Goal: Task Accomplishment & Management: Complete application form

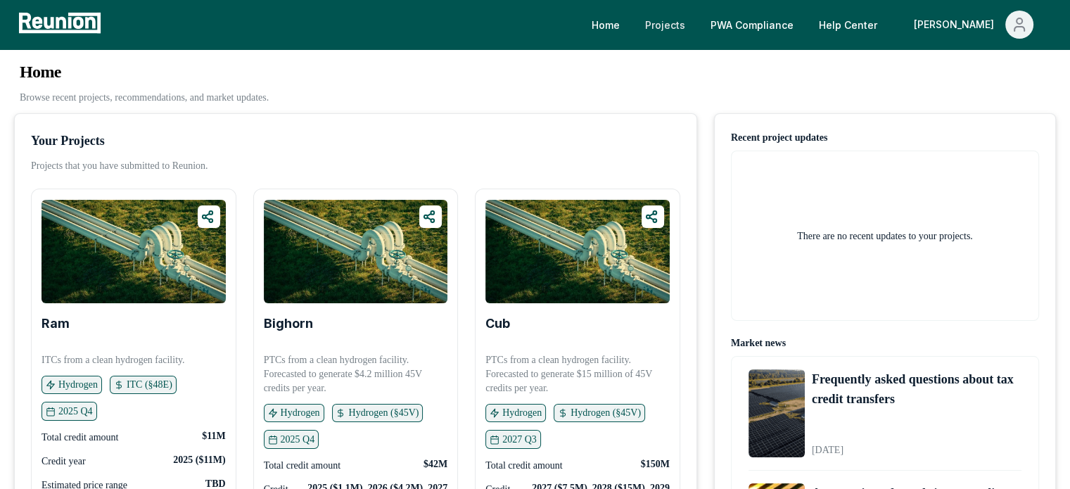
click at [697, 33] on link "Projects" at bounding box center [665, 25] width 63 height 28
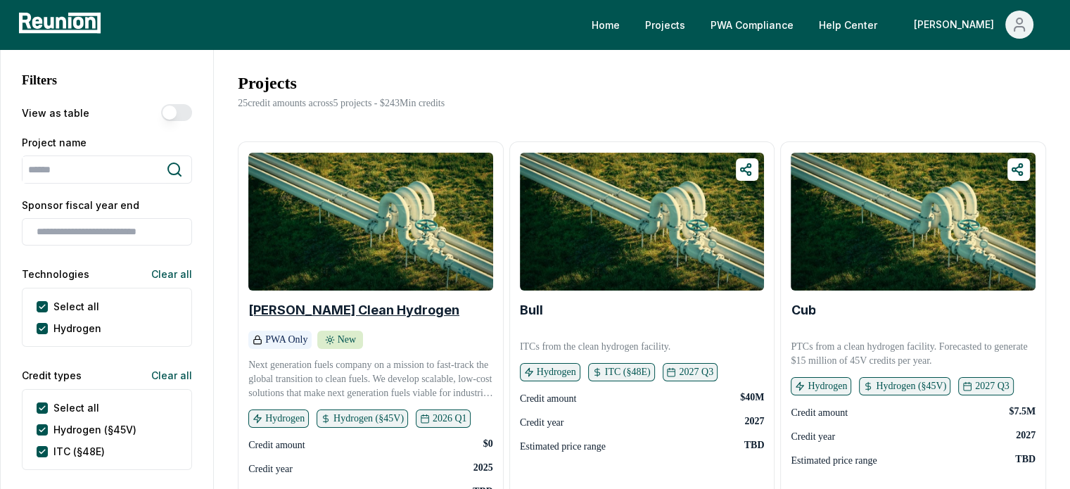
click at [360, 312] on b "Vernon Clean Hydrogen" at bounding box center [353, 310] width 211 height 15
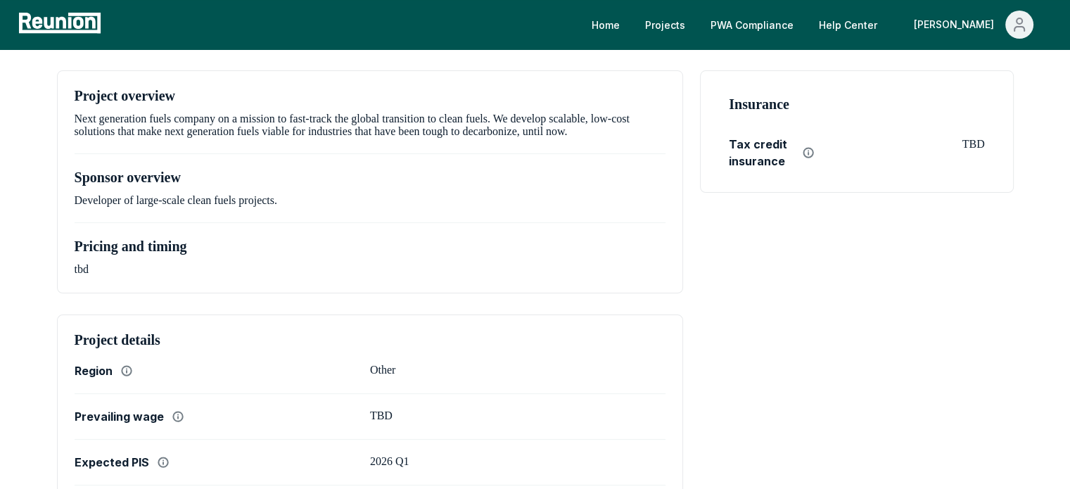
scroll to position [281, 0]
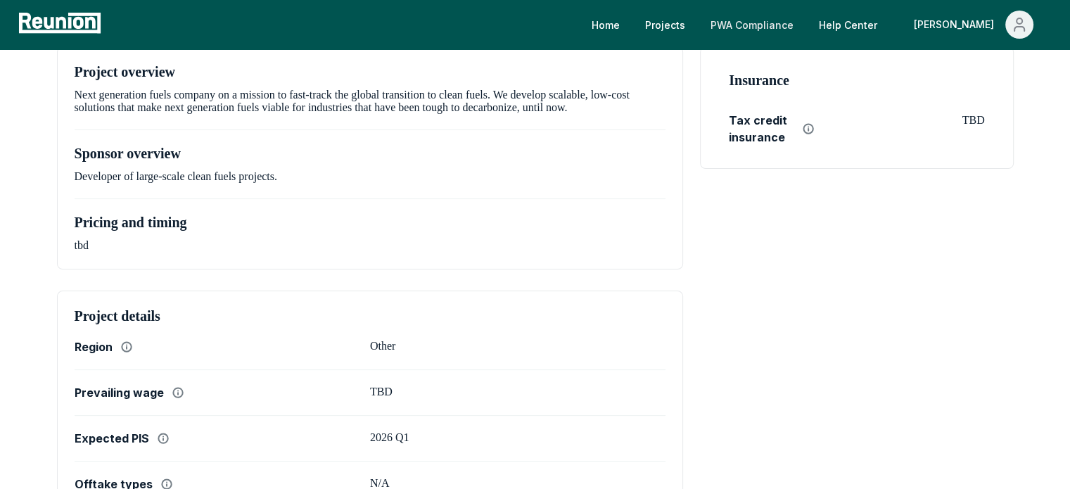
click at [805, 25] on link "PWA Compliance" at bounding box center [752, 25] width 106 height 28
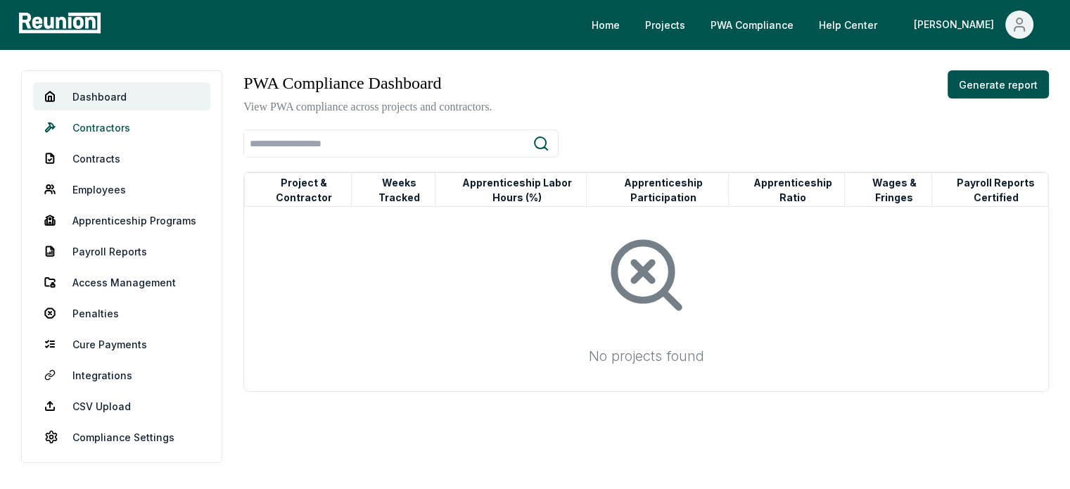
click at [121, 127] on link "Contractors" at bounding box center [121, 127] width 177 height 28
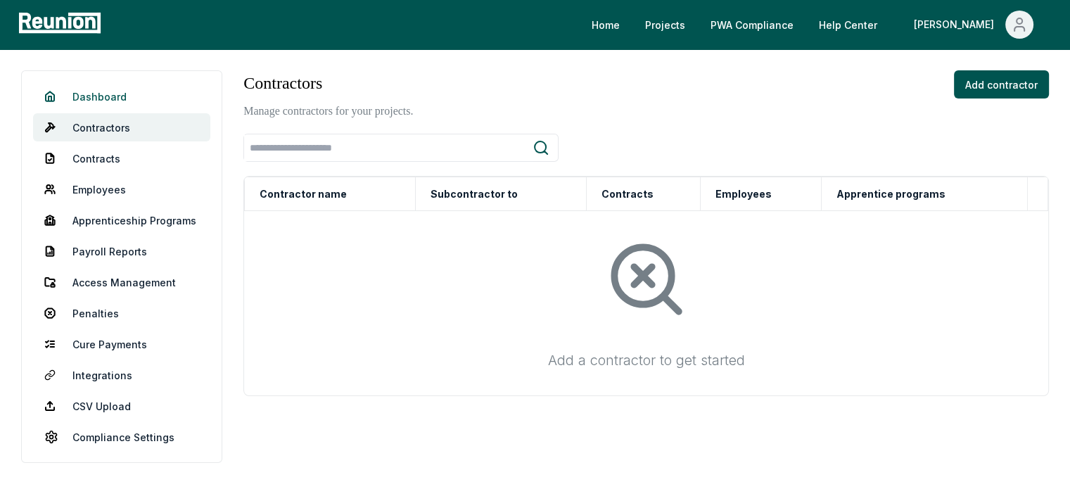
click at [82, 89] on link "Dashboard" at bounding box center [121, 96] width 177 height 28
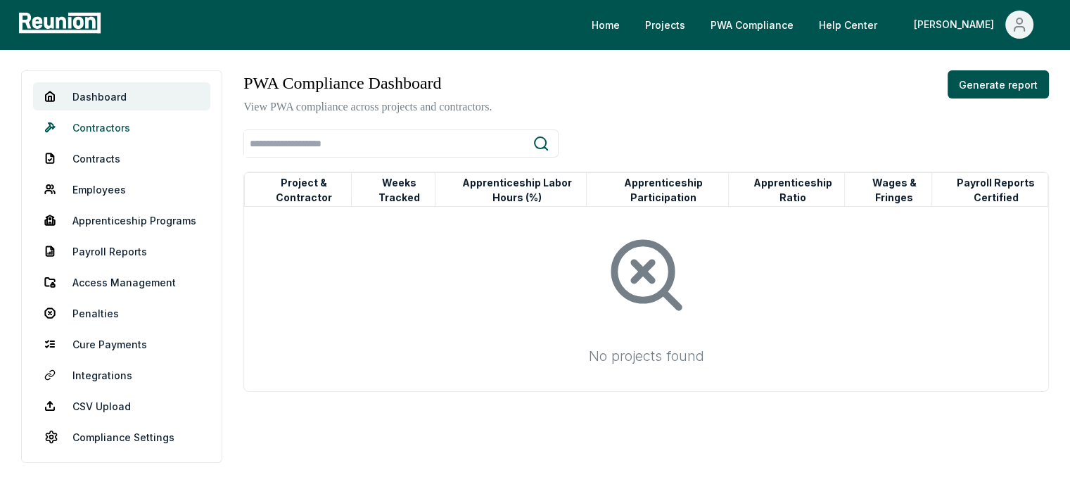
click at [123, 130] on link "Contractors" at bounding box center [121, 127] width 177 height 28
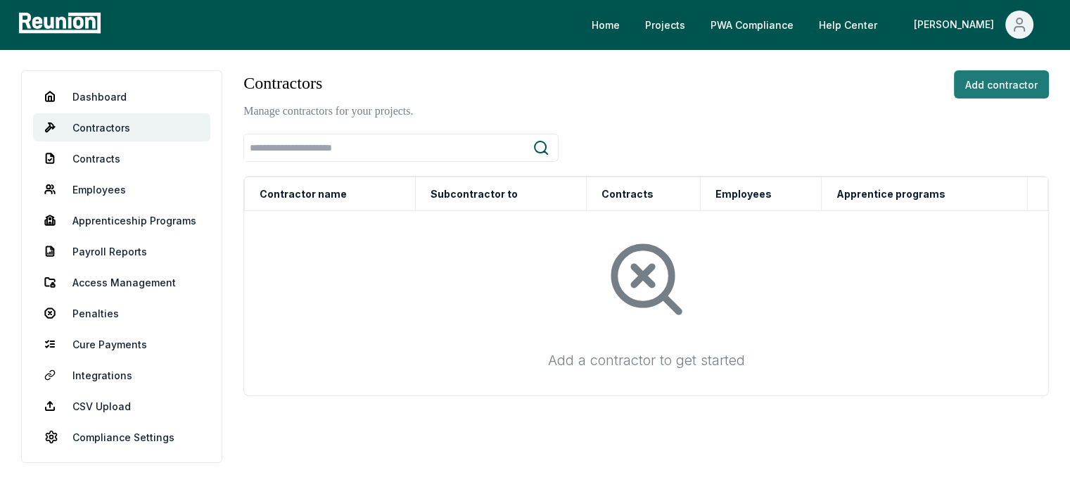
click at [967, 87] on button "Add contractor" at bounding box center [1001, 84] width 95 height 28
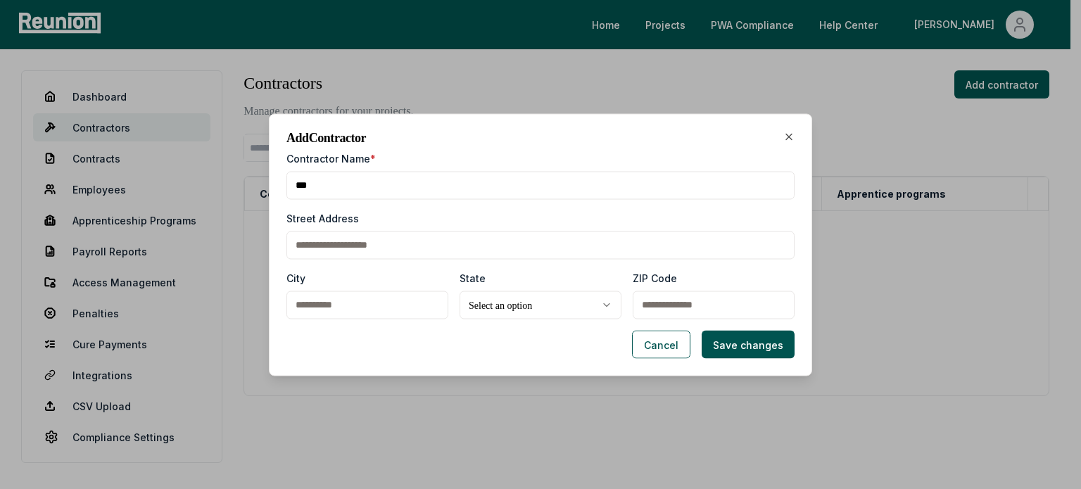
type input "***"
click at [573, 307] on body "**********" at bounding box center [535, 265] width 1070 height 530
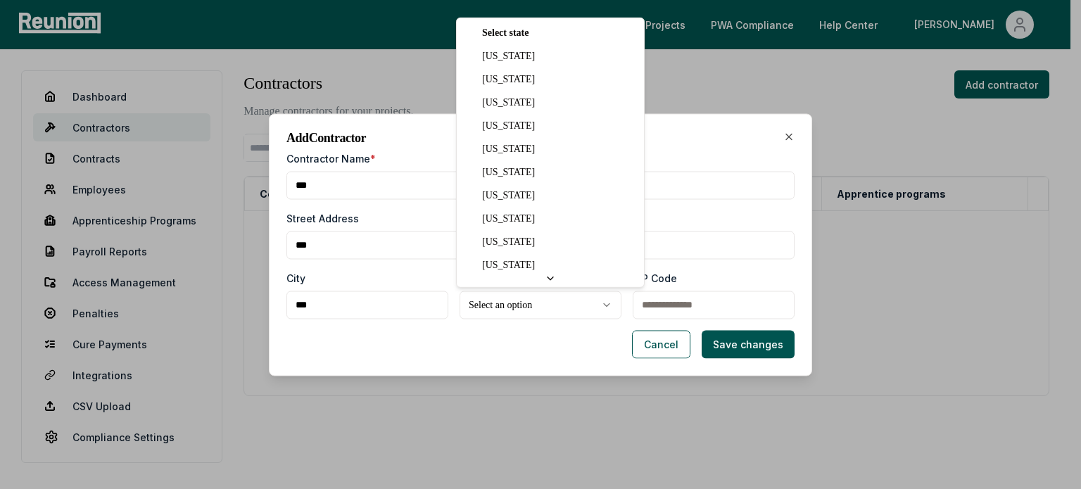
select select "**"
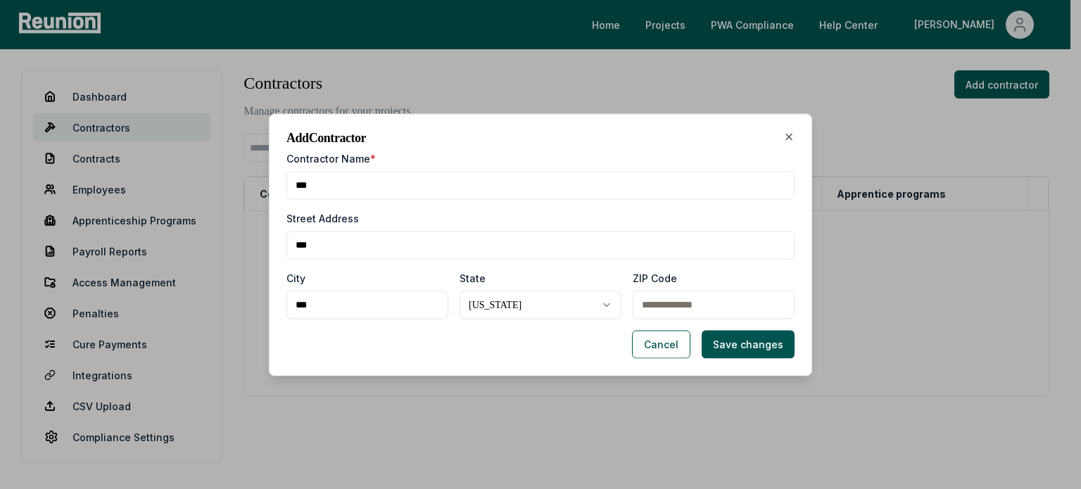
click at [664, 311] on input "ZIP Code" at bounding box center [714, 305] width 162 height 28
type input "*****"
click at [735, 348] on button "Save changes" at bounding box center [747, 344] width 93 height 28
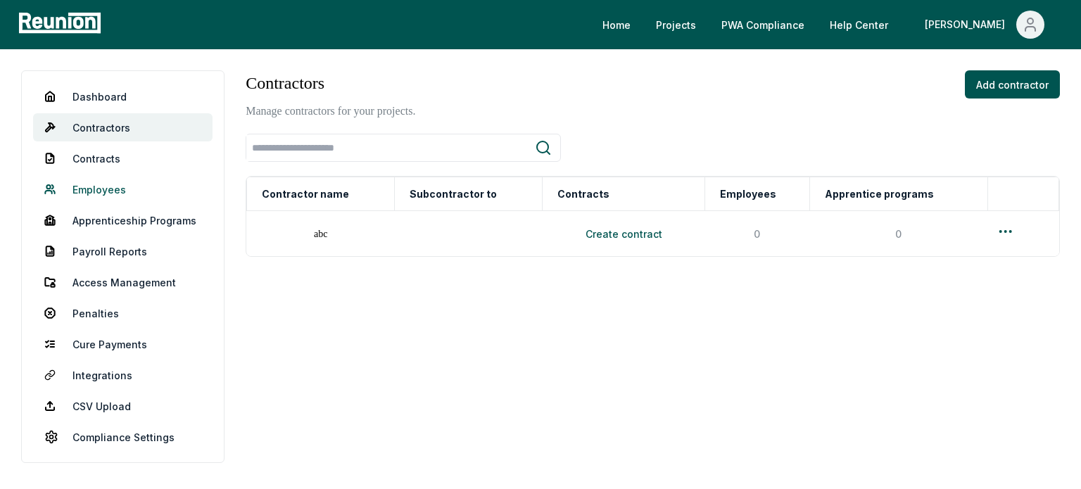
click at [105, 182] on link "Employees" at bounding box center [122, 189] width 179 height 28
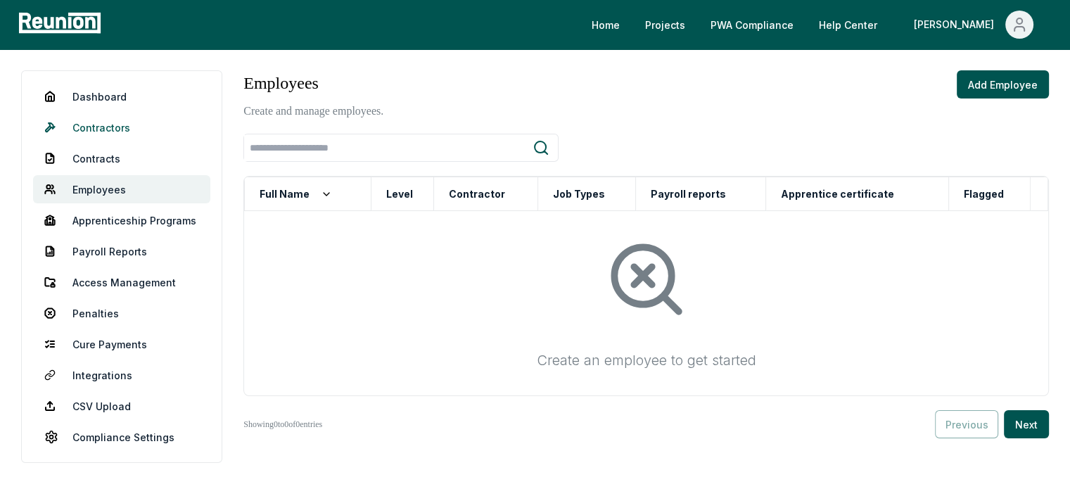
click at [91, 122] on link "Contractors" at bounding box center [121, 127] width 177 height 28
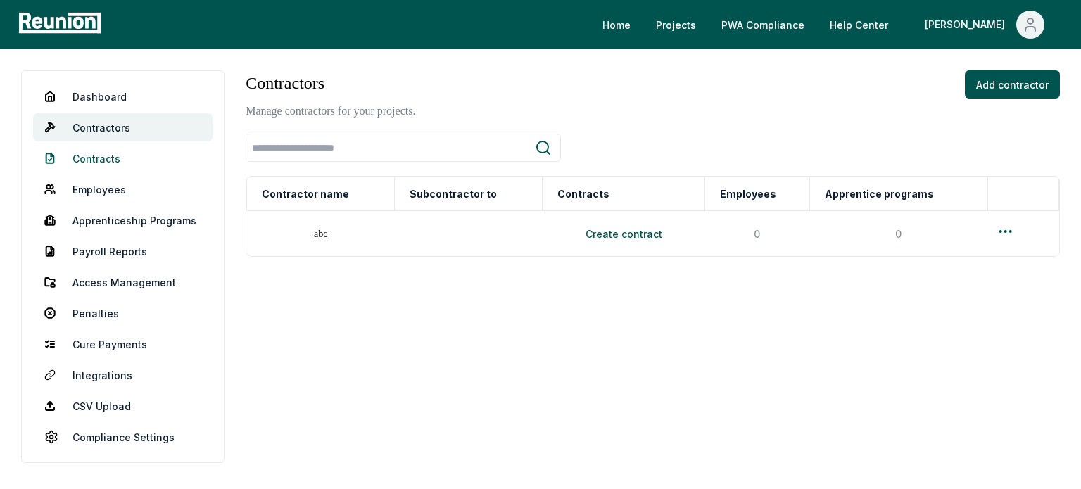
click at [89, 154] on link "Contracts" at bounding box center [122, 158] width 179 height 28
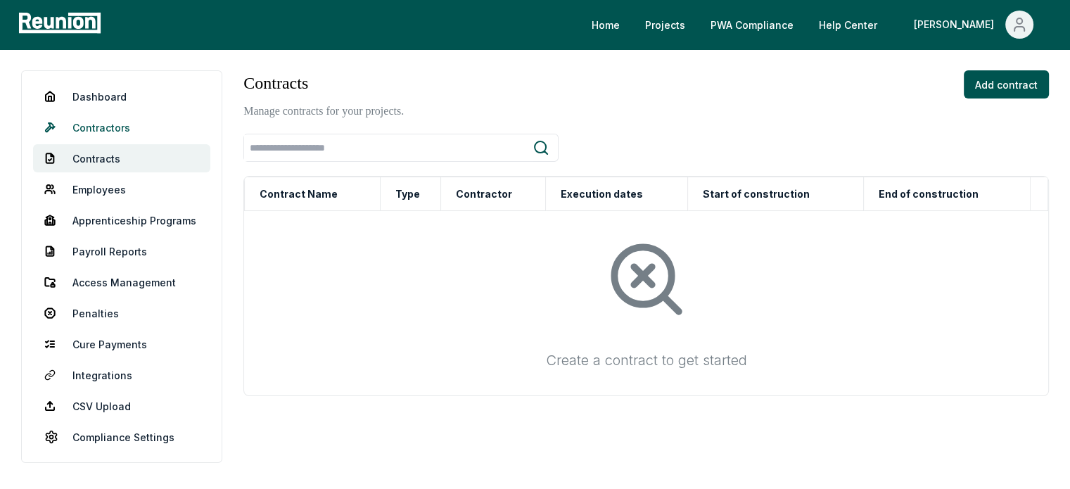
click at [103, 132] on link "Contractors" at bounding box center [121, 127] width 177 height 28
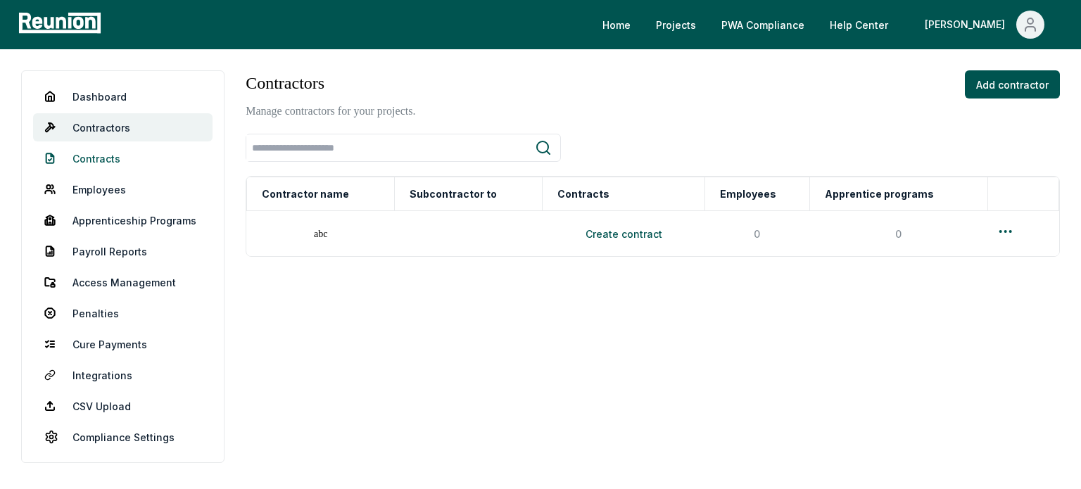
click at [57, 154] on span at bounding box center [52, 158] width 17 height 11
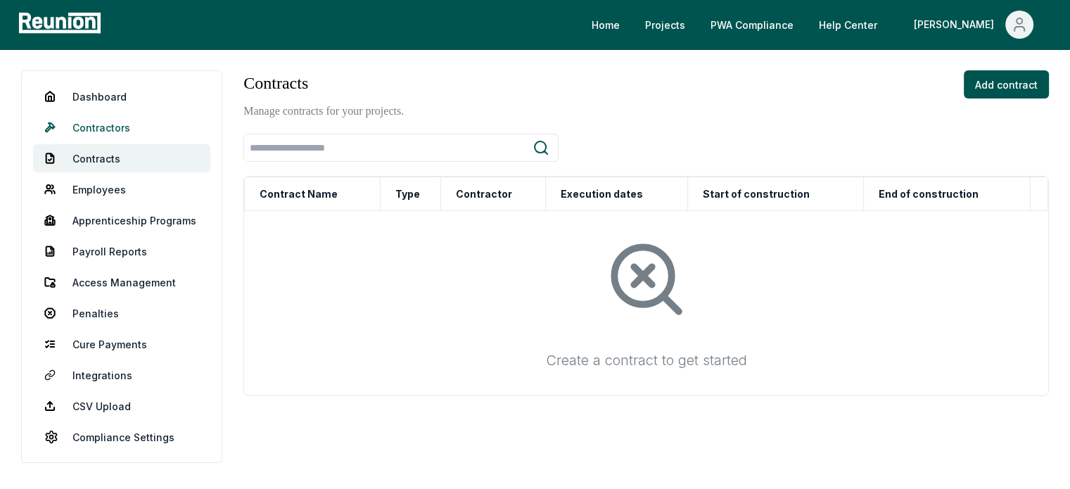
click at [76, 126] on link "Contractors" at bounding box center [121, 127] width 177 height 28
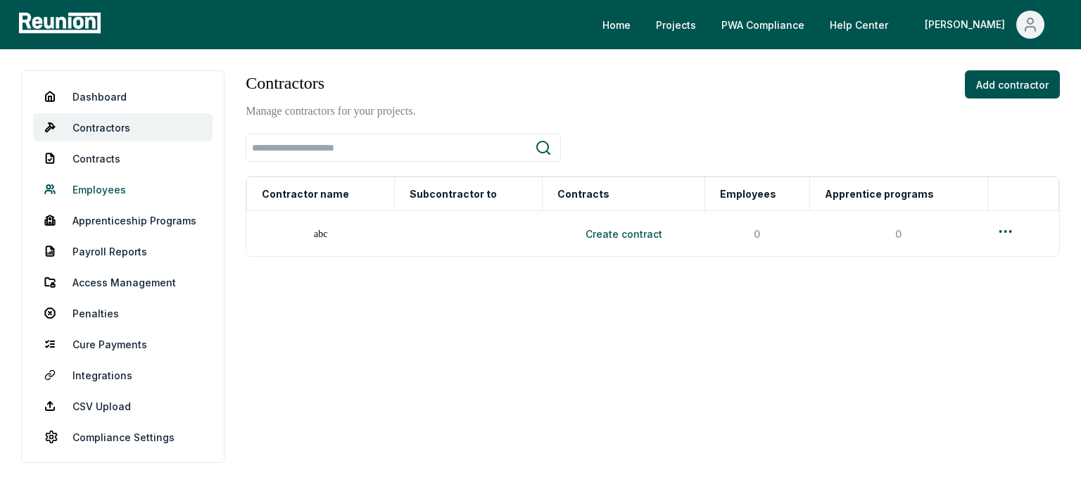
click at [105, 193] on link "Employees" at bounding box center [122, 189] width 179 height 28
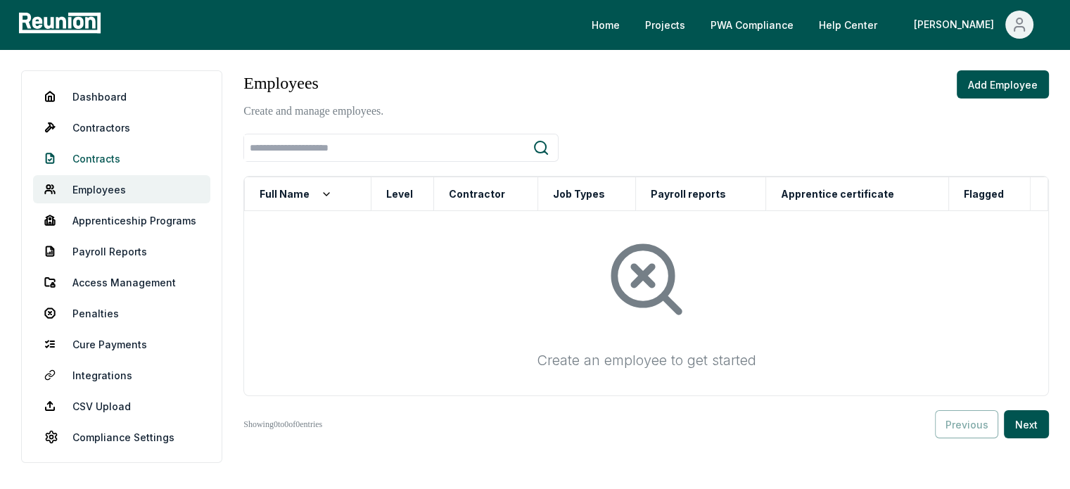
click at [90, 160] on link "Contracts" at bounding box center [121, 158] width 177 height 28
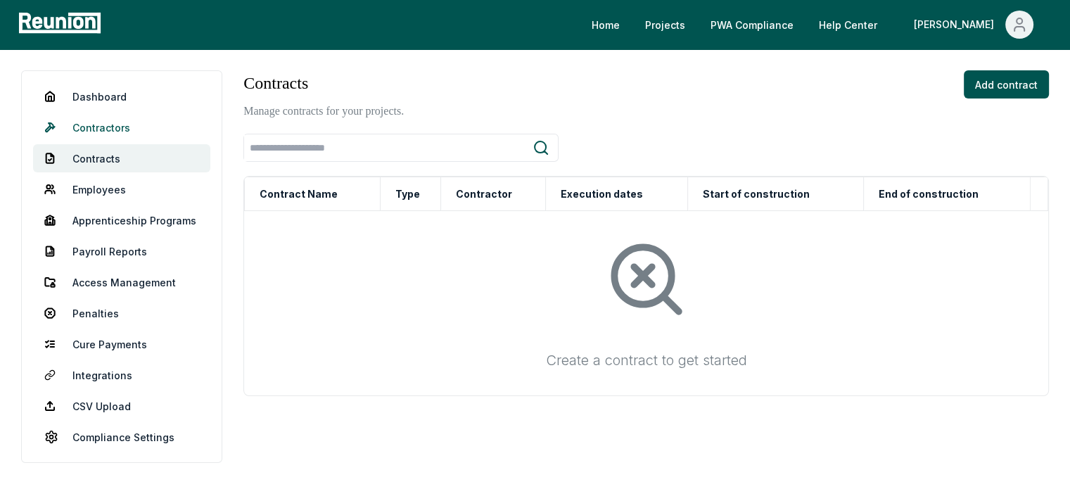
click at [94, 132] on link "Contractors" at bounding box center [121, 127] width 177 height 28
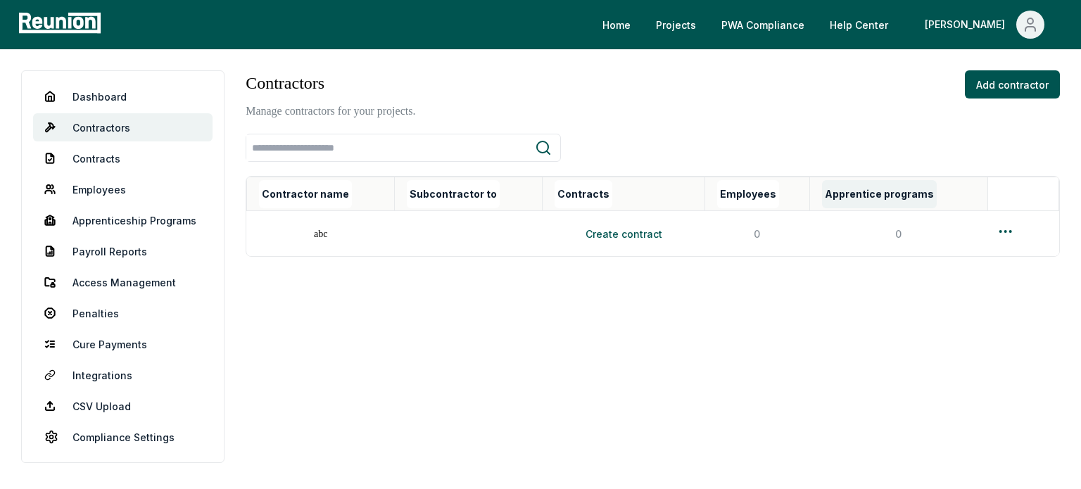
drag, startPoint x: 820, startPoint y: 186, endPoint x: 890, endPoint y: 187, distance: 70.4
click at [887, 187] on button "Apprentice programs" at bounding box center [879, 194] width 115 height 28
drag, startPoint x: 911, startPoint y: 193, endPoint x: 814, endPoint y: 198, distance: 97.2
click at [815, 198] on button "Apprentice programs" at bounding box center [869, 194] width 137 height 28
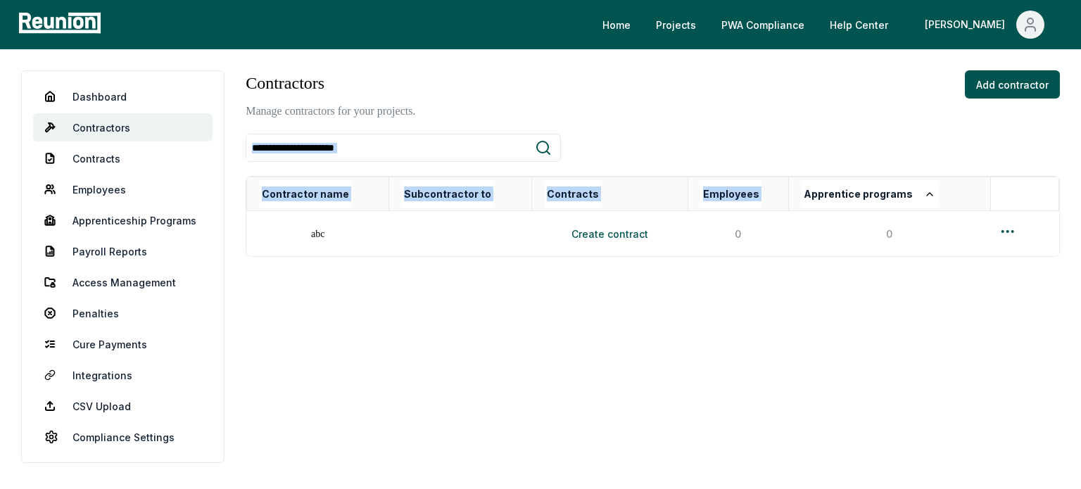
drag, startPoint x: 795, startPoint y: 143, endPoint x: 798, endPoint y: 179, distance: 36.7
click at [798, 179] on div "Contractors Manage contractors for your projects. Add contractor Contractor nam…" at bounding box center [653, 163] width 814 height 186
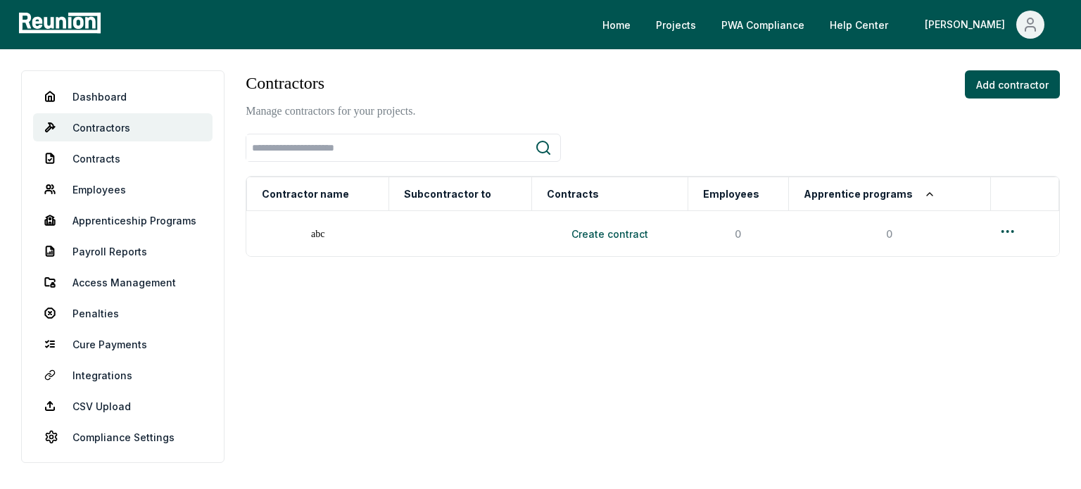
click at [971, 115] on div "Add contractor" at bounding box center [1012, 94] width 95 height 49
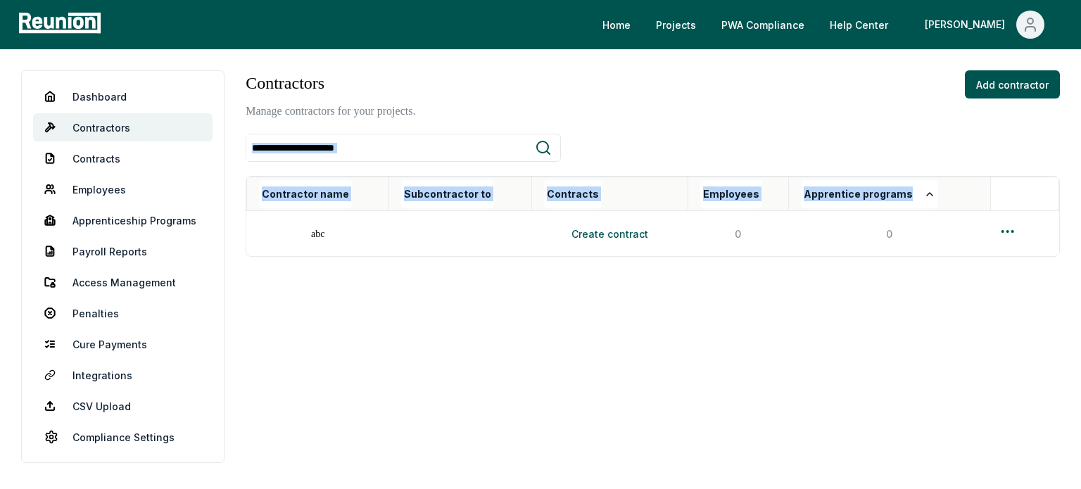
drag, startPoint x: 974, startPoint y: 132, endPoint x: 943, endPoint y: 182, distance: 59.4
click at [943, 182] on div "Contractors Manage contractors for your projects. Add contractor Contractor nam…" at bounding box center [653, 163] width 814 height 186
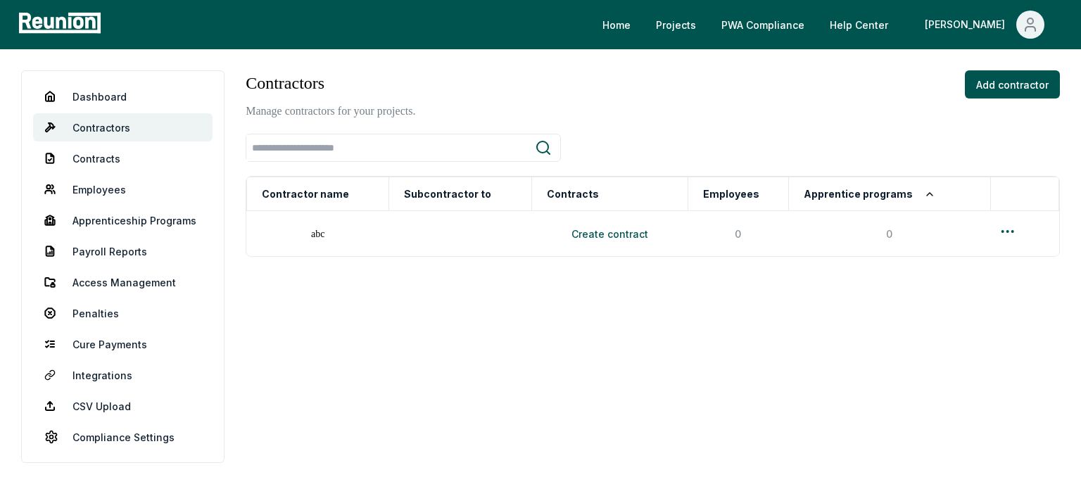
click at [882, 115] on div "Contractors Manage contractors for your projects. Add contractor" at bounding box center [653, 94] width 814 height 49
click at [1003, 235] on html "Please visit us on your desktop We're working on making our marketplace mobile-…" at bounding box center [540, 244] width 1081 height 489
click at [945, 281] on div "Edit" at bounding box center [1002, 287] width 134 height 23
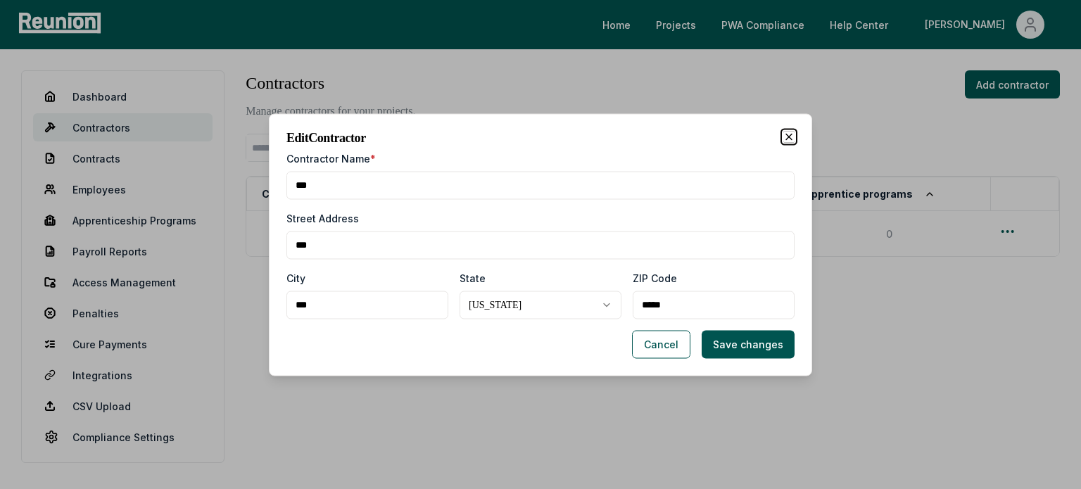
click at [783, 139] on icon "button" at bounding box center [788, 136] width 11 height 11
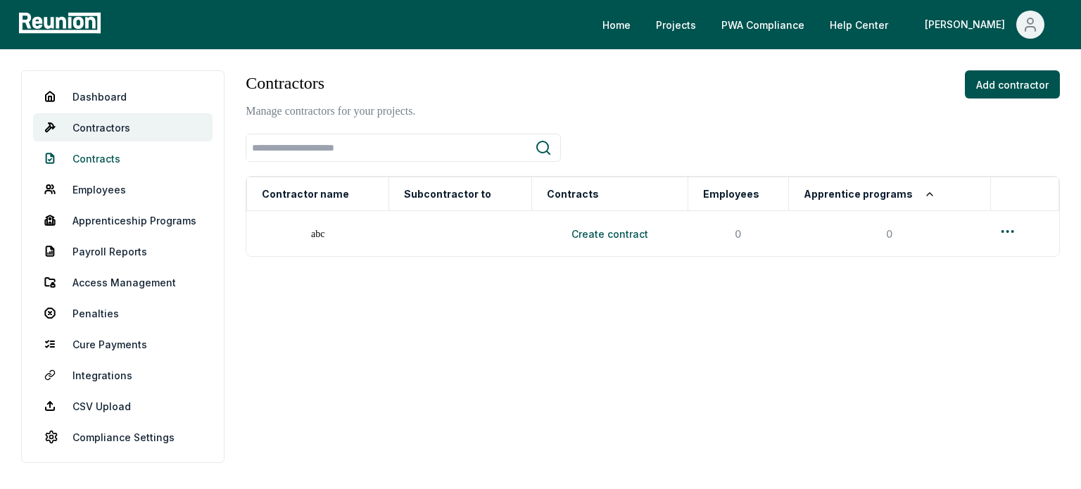
click at [82, 155] on link "Contracts" at bounding box center [122, 158] width 179 height 28
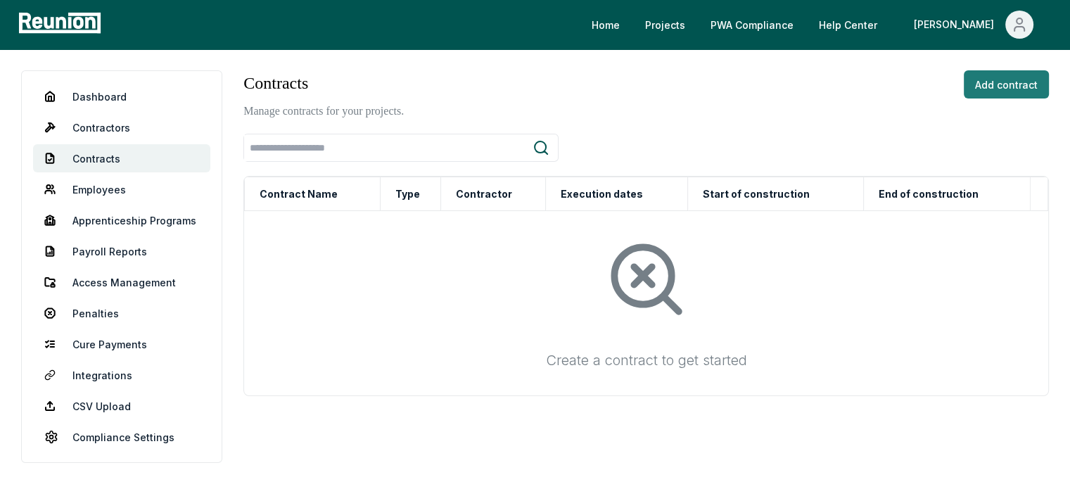
click at [1010, 72] on button "Add contract" at bounding box center [1006, 84] width 85 height 28
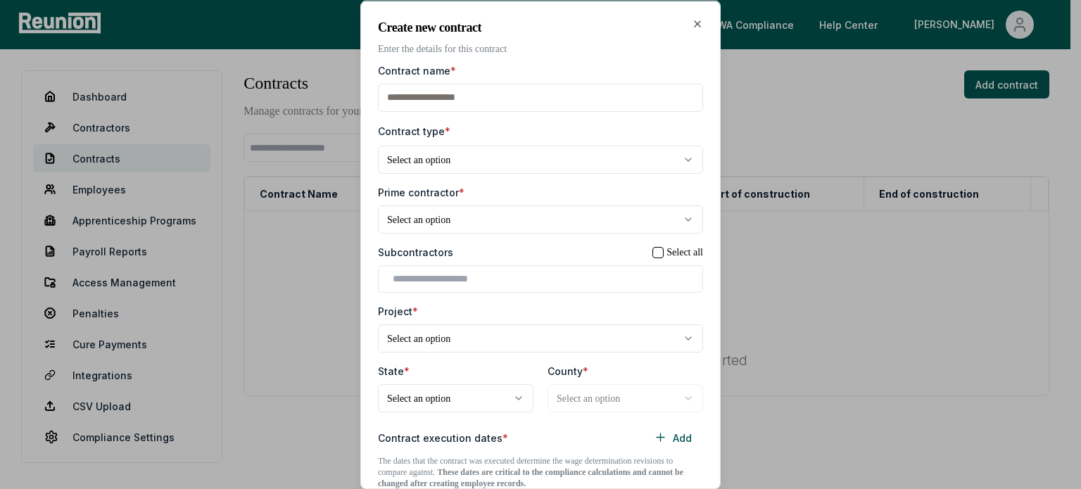
scroll to position [70, 0]
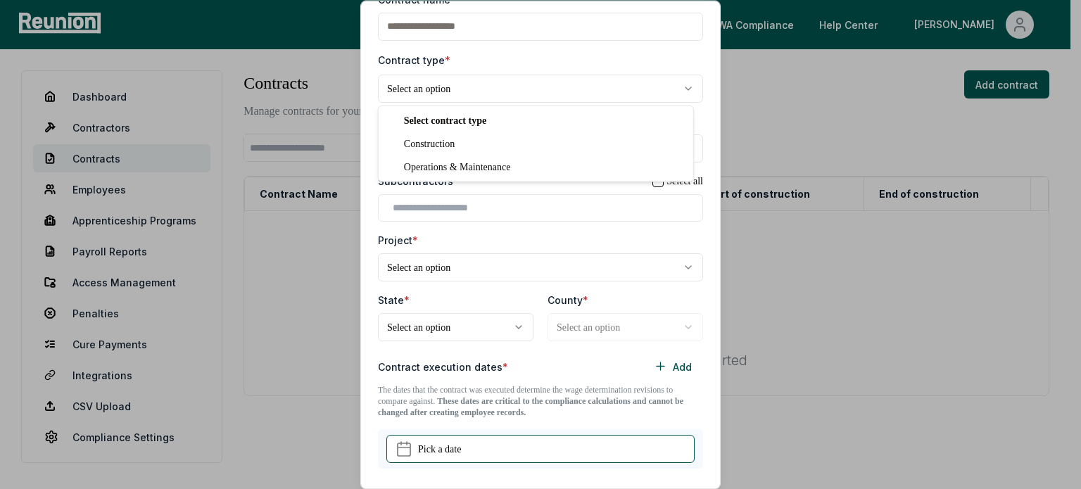
click at [453, 88] on body "**********" at bounding box center [535, 265] width 1070 height 530
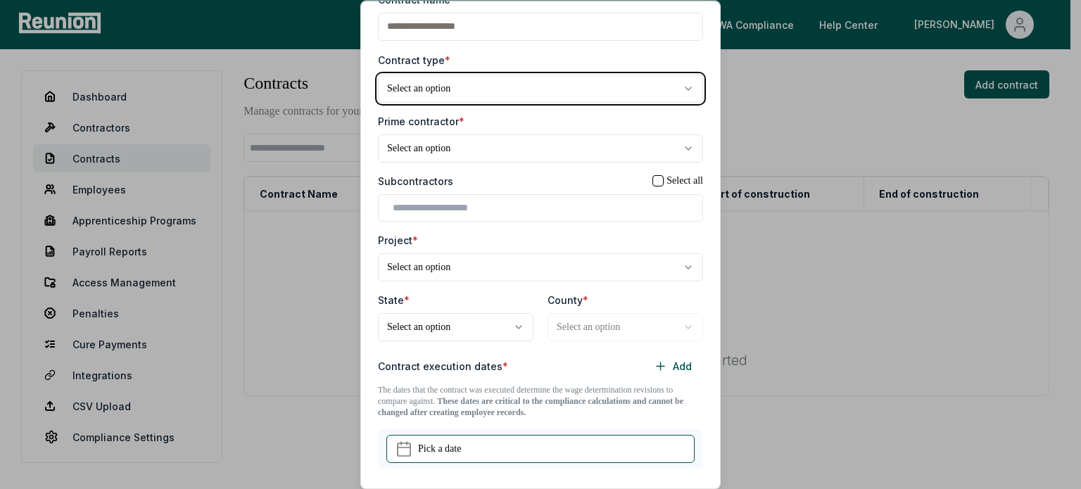
click at [462, 62] on body "**********" at bounding box center [535, 265] width 1070 height 530
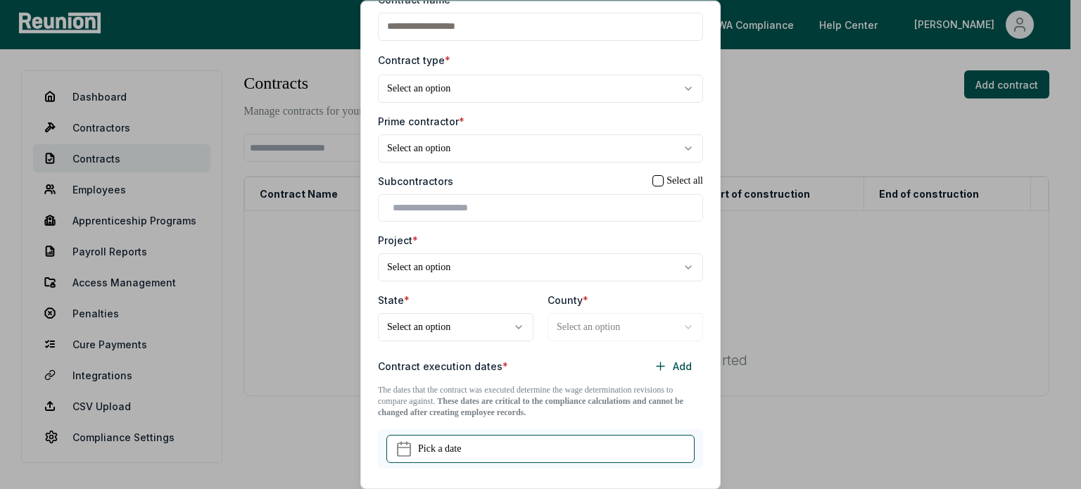
click at [457, 143] on body "**********" at bounding box center [535, 265] width 1070 height 530
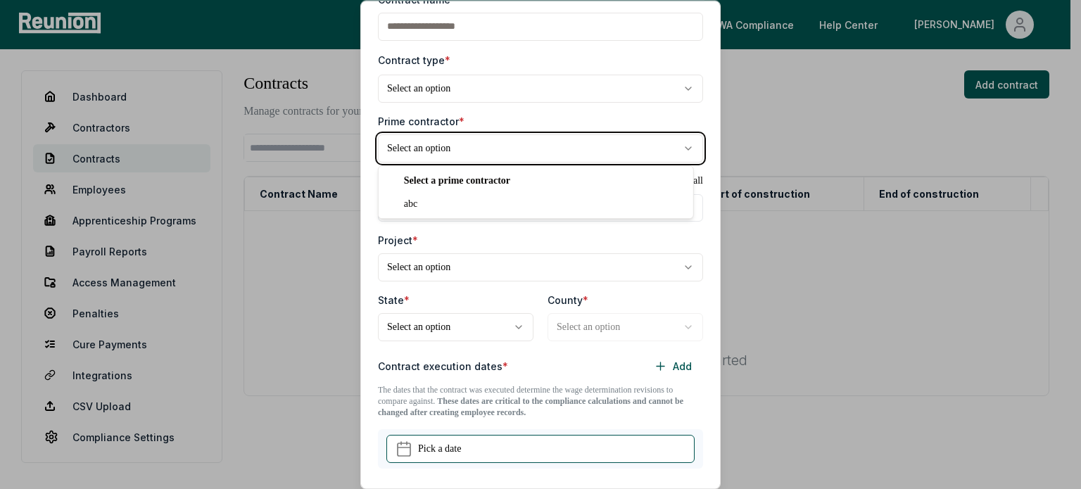
click at [457, 143] on body "**********" at bounding box center [535, 265] width 1070 height 530
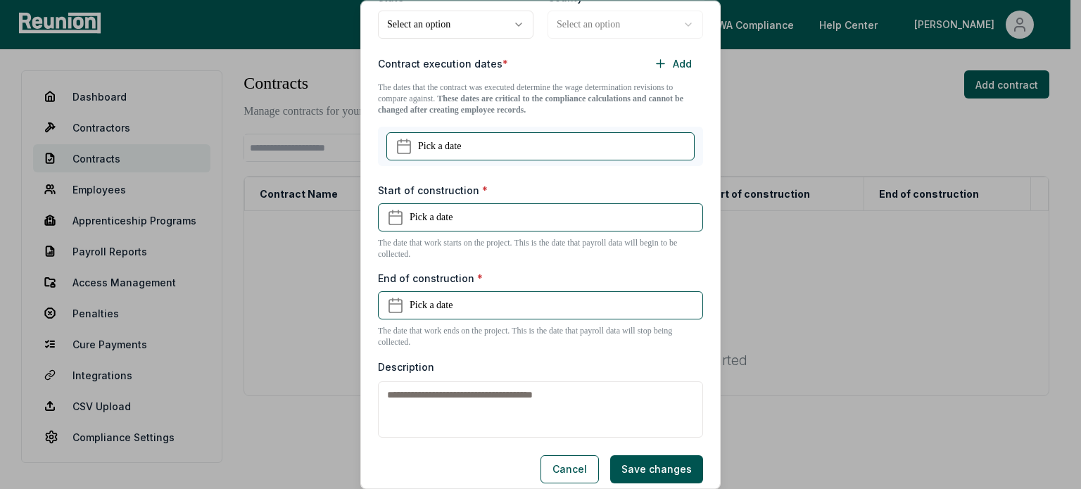
scroll to position [383, 0]
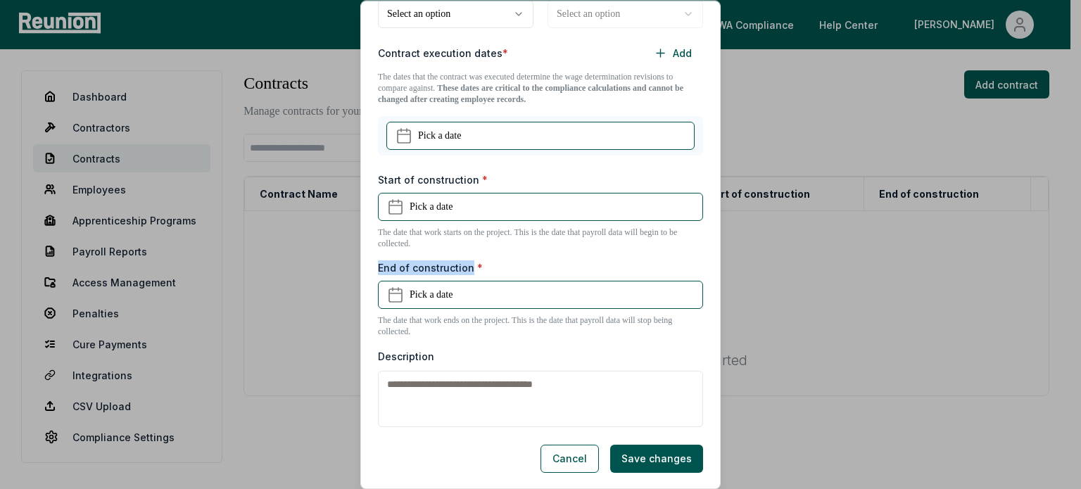
drag, startPoint x: 369, startPoint y: 262, endPoint x: 469, endPoint y: 265, distance: 100.0
click at [469, 265] on div "**********" at bounding box center [540, 244] width 360 height 489
copy label "End of construction"
click at [481, 357] on div "Description" at bounding box center [540, 387] width 325 height 79
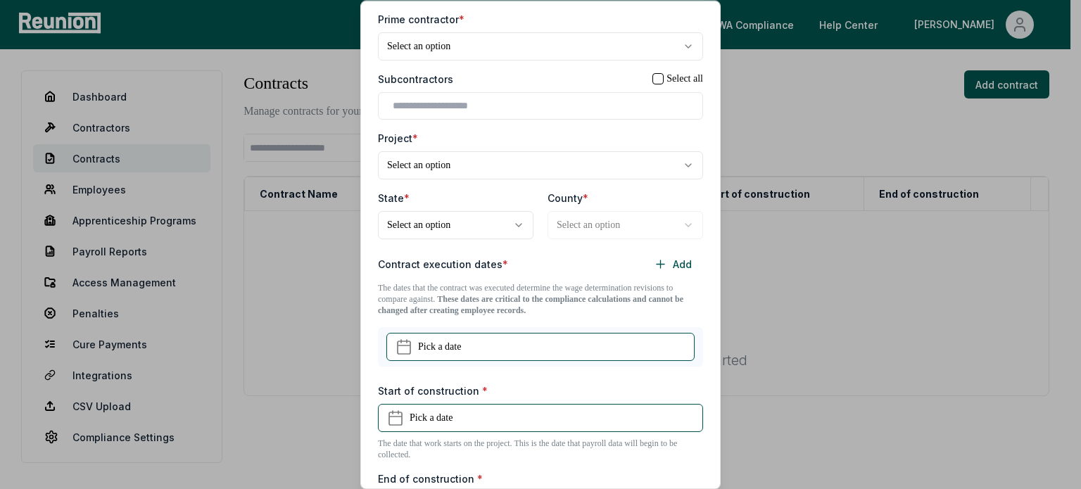
scroll to position [102, 0]
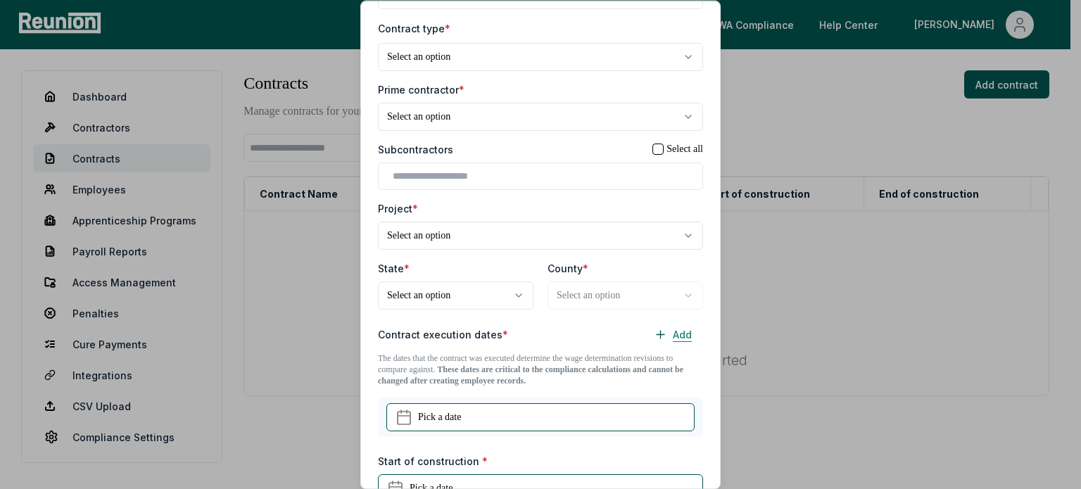
click at [642, 334] on button "Add" at bounding box center [672, 335] width 61 height 28
click at [654, 330] on icon at bounding box center [660, 335] width 13 height 13
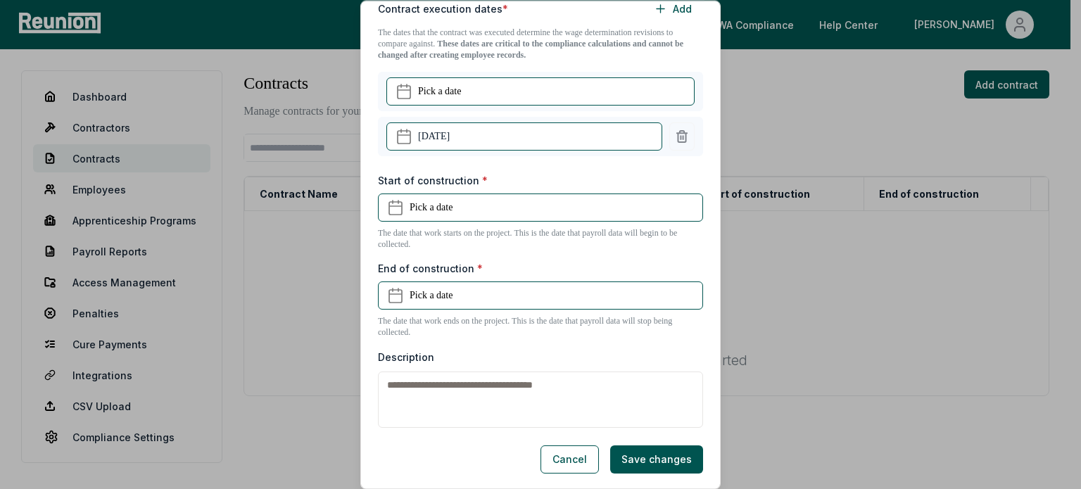
scroll to position [428, 0]
click at [565, 464] on button "Cancel" at bounding box center [569, 459] width 58 height 28
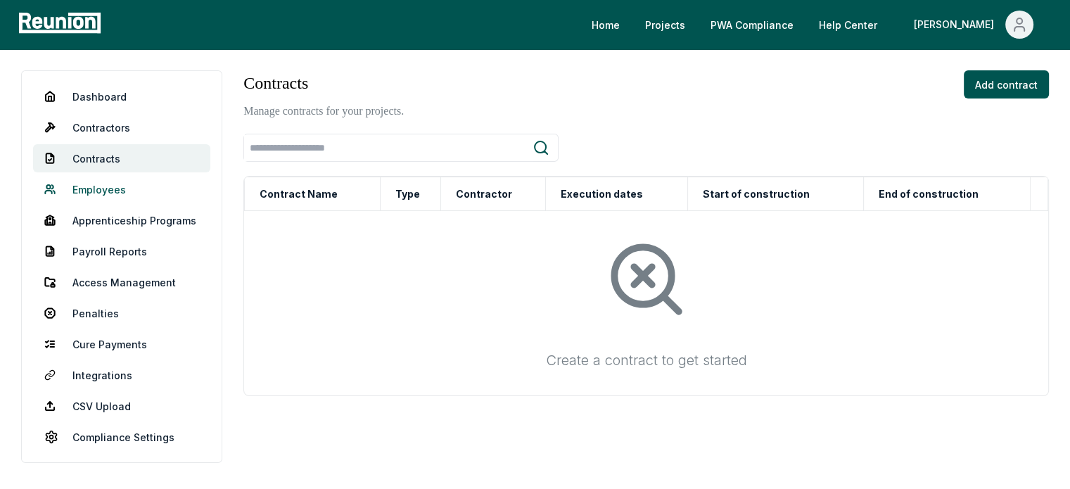
click at [66, 195] on link "Employees" at bounding box center [121, 189] width 177 height 28
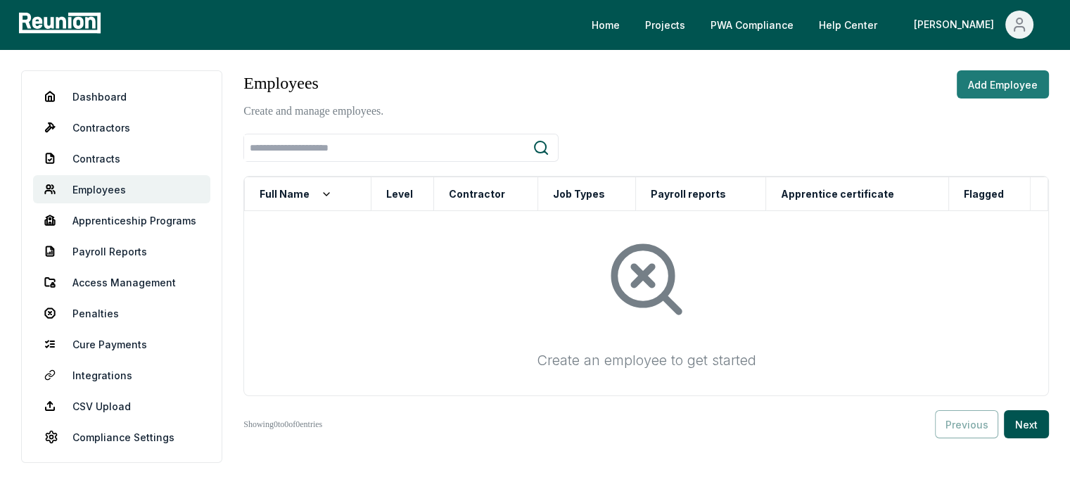
click at [1024, 89] on button "Add Employee" at bounding box center [1003, 84] width 92 height 28
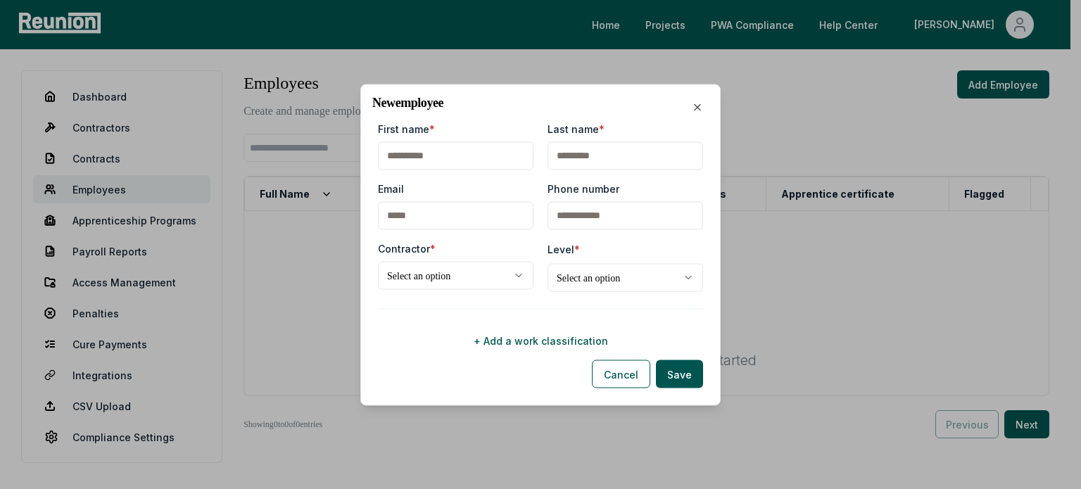
click at [622, 272] on body "**********" at bounding box center [535, 286] width 1070 height 572
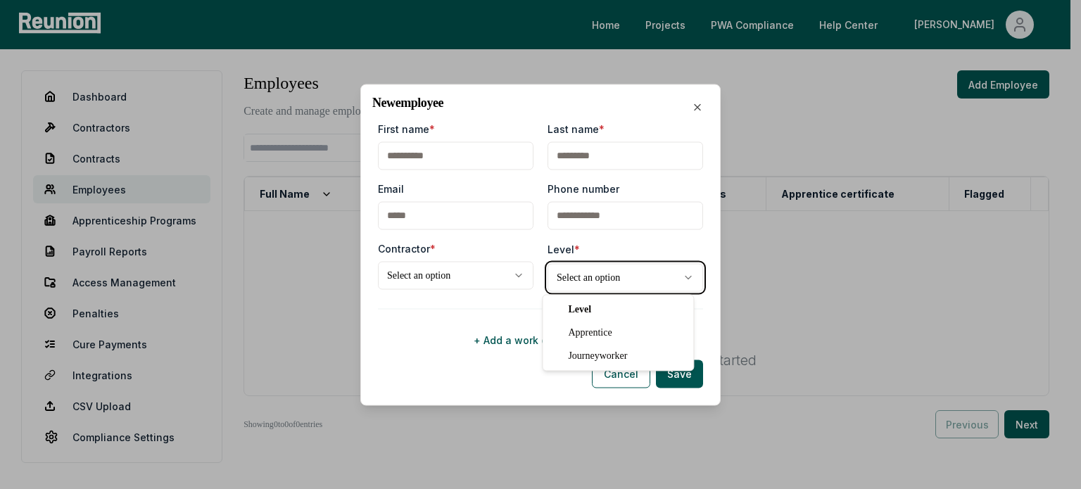
drag, startPoint x: 622, startPoint y: 272, endPoint x: 620, endPoint y: 322, distance: 50.0
click at [622, 274] on body "**********" at bounding box center [535, 286] width 1070 height 572
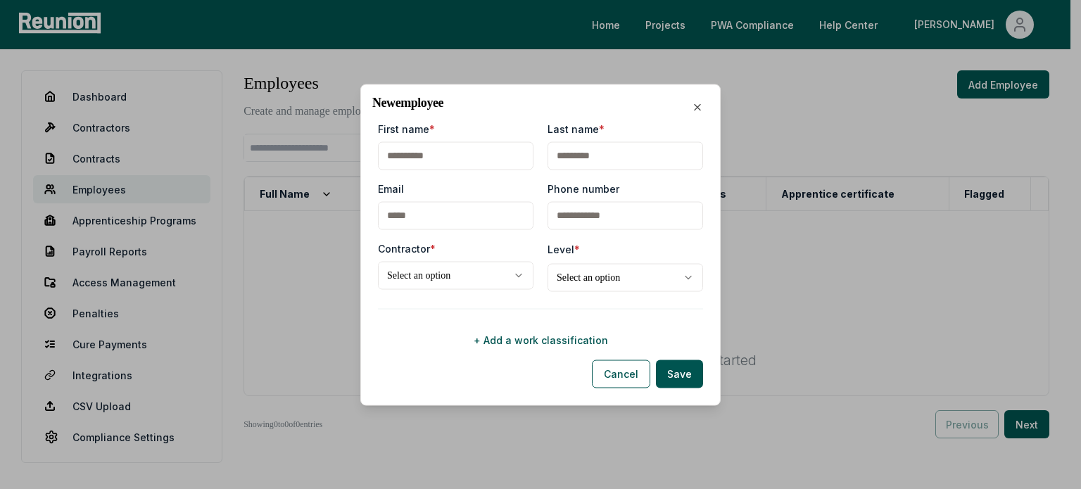
click at [574, 275] on body "**********" at bounding box center [535, 286] width 1070 height 572
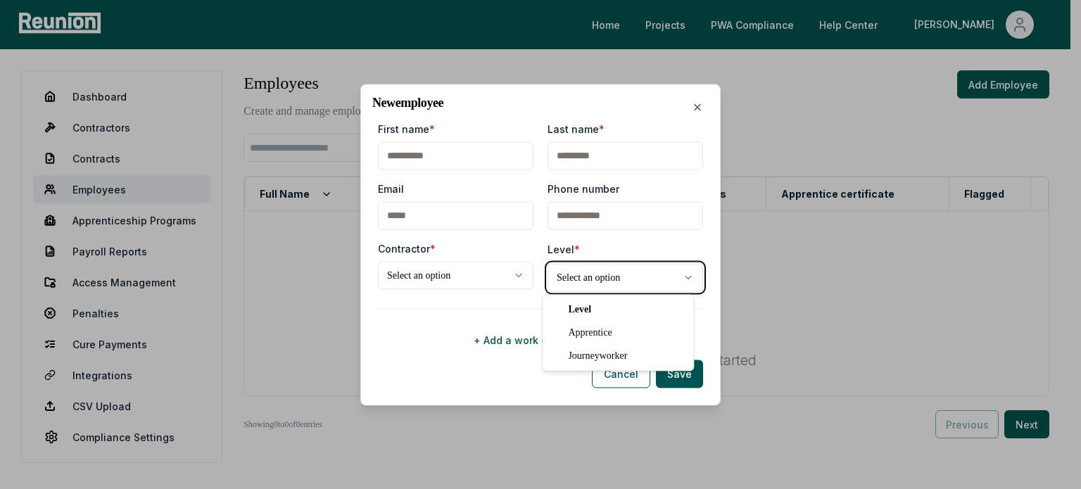
click at [574, 275] on body "**********" at bounding box center [535, 286] width 1070 height 572
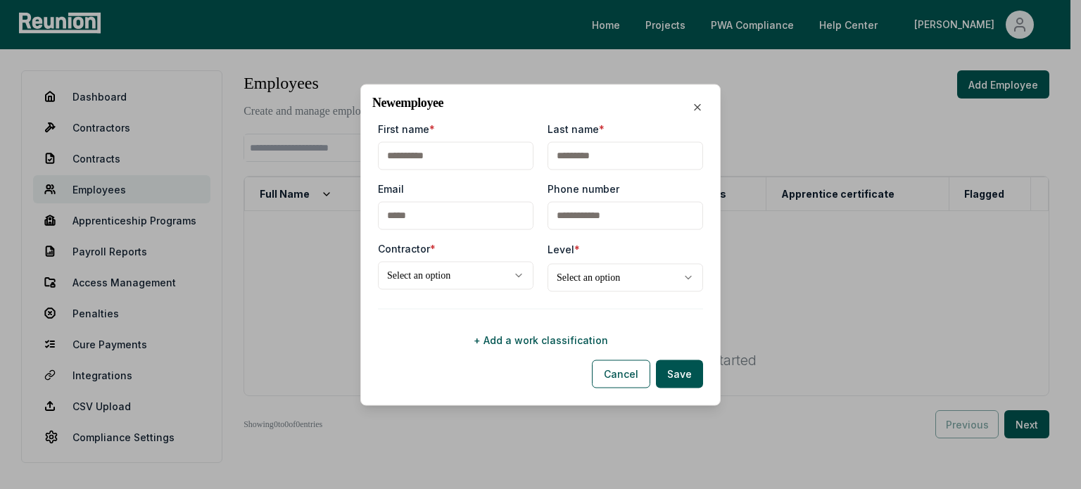
drag, startPoint x: 462, startPoint y: 102, endPoint x: 400, endPoint y: 103, distance: 61.9
click at [400, 103] on h2 "New employee" at bounding box center [540, 102] width 336 height 13
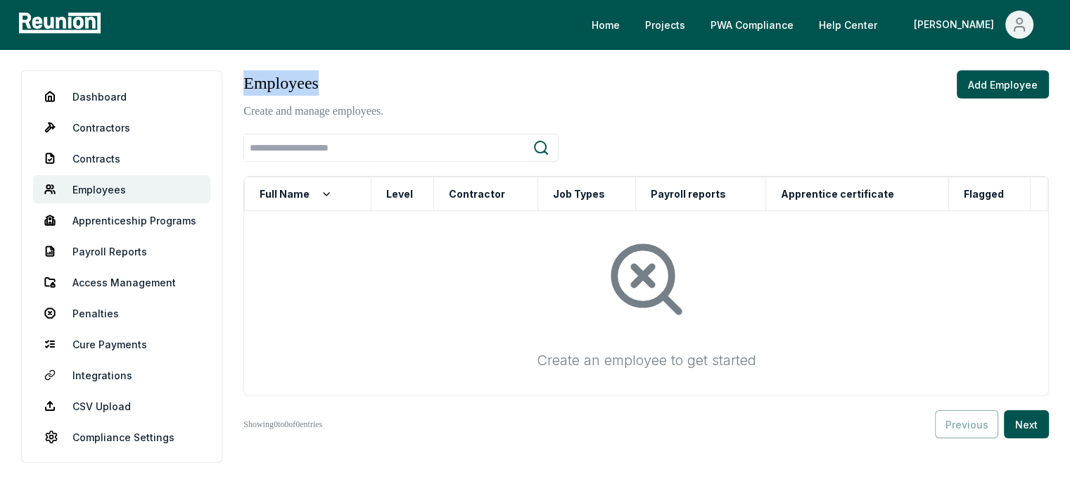
drag, startPoint x: 350, startPoint y: 84, endPoint x: 242, endPoint y: 82, distance: 108.4
click at [242, 82] on div "Dashboard Contractors Contracts Employees [DEMOGRAPHIC_DATA] Programs Payroll R…" at bounding box center [535, 310] width 1028 height 481
copy h3 "Employees"
click at [1020, 429] on button "Next" at bounding box center [1026, 424] width 45 height 28
click at [476, 94] on div "Employees Create and manage employees. Add Employee" at bounding box center [646, 94] width 806 height 49
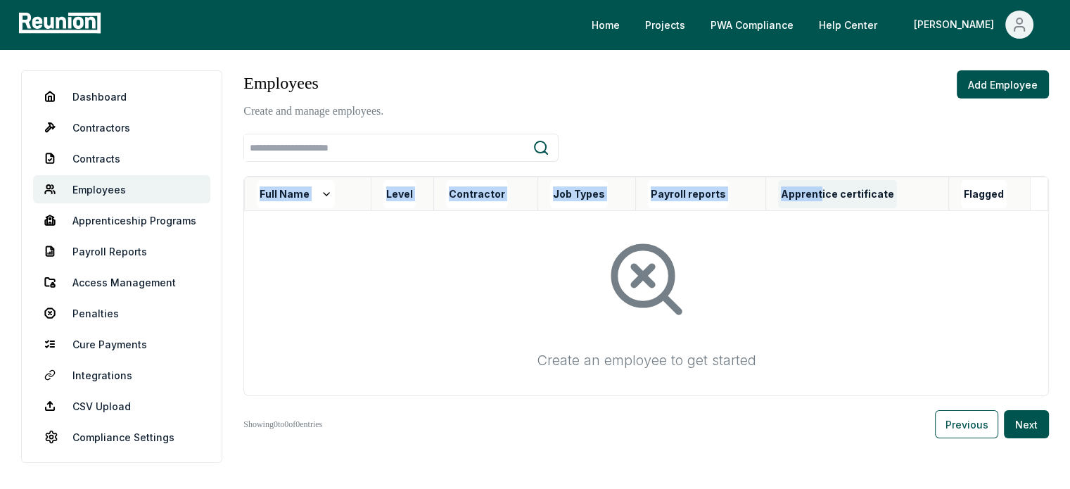
drag, startPoint x: 777, startPoint y: 176, endPoint x: 823, endPoint y: 199, distance: 51.3
click at [823, 199] on div "Full Name Level [DEMOGRAPHIC_DATA] Job Types Payroll reports Apprentice certifi…" at bounding box center [646, 286] width 806 height 220
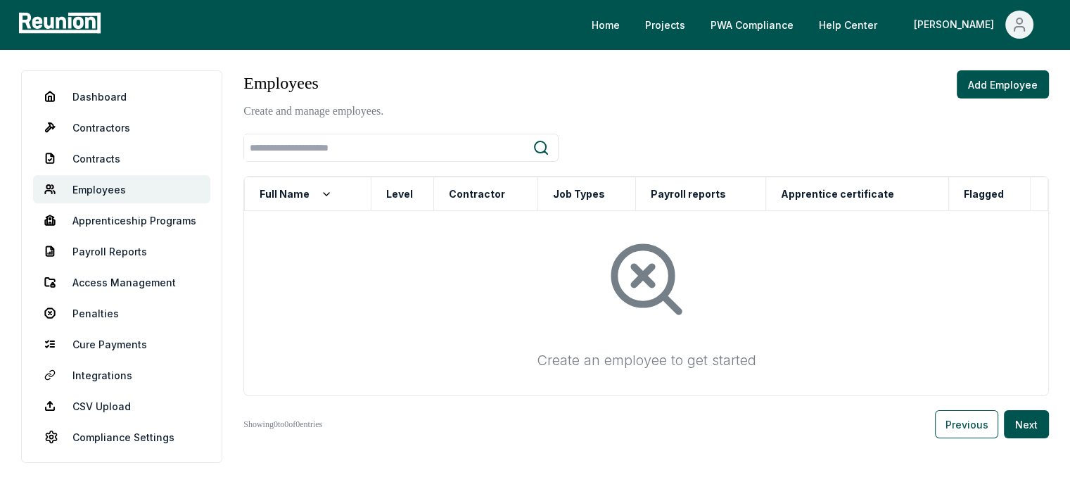
click at [926, 160] on div at bounding box center [646, 148] width 806 height 28
drag, startPoint x: 898, startPoint y: 192, endPoint x: 780, endPoint y: 194, distance: 118.2
click at [780, 194] on div "Apprentice certificate" at bounding box center [863, 194] width 170 height 28
copy button "Apprentice certificate"
click at [130, 155] on link "Contracts" at bounding box center [121, 158] width 177 height 28
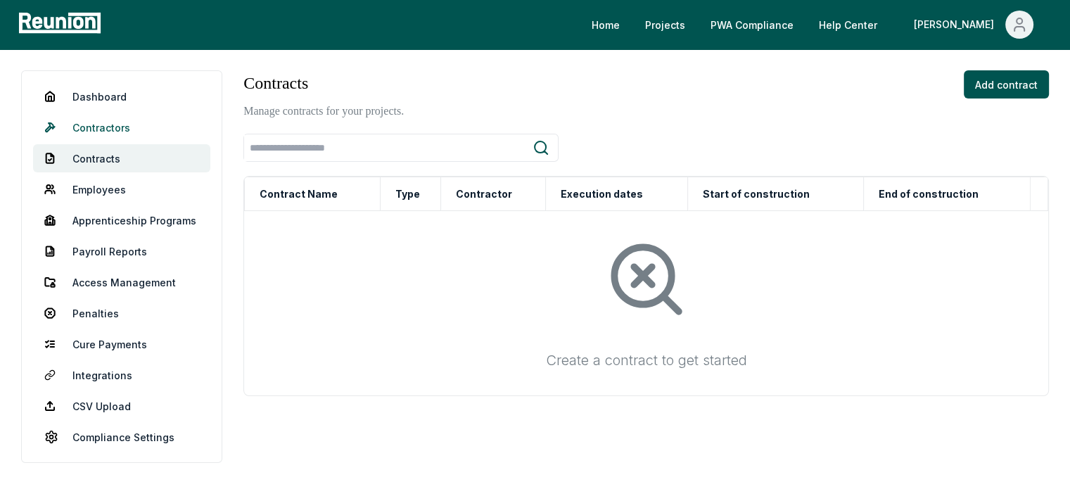
click at [105, 114] on link "Contractors" at bounding box center [121, 127] width 177 height 28
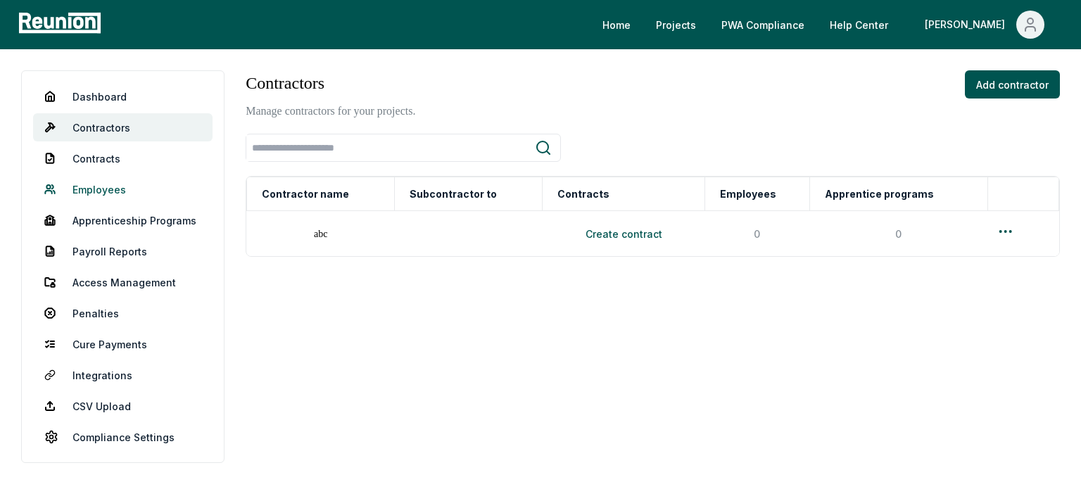
click at [103, 187] on link "Employees" at bounding box center [122, 189] width 179 height 28
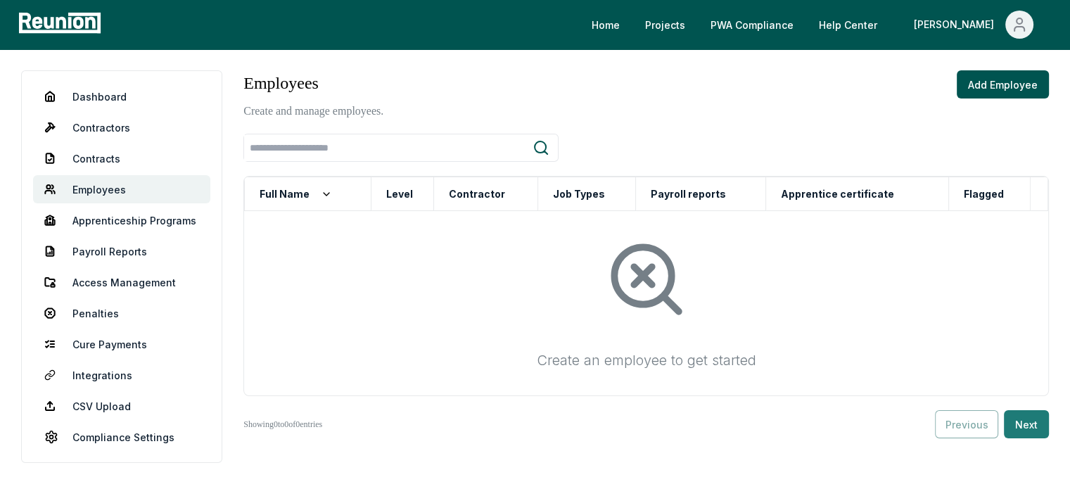
click at [1027, 426] on button "Next" at bounding box center [1026, 424] width 45 height 28
click at [984, 72] on button "Add Employee" at bounding box center [1003, 84] width 92 height 28
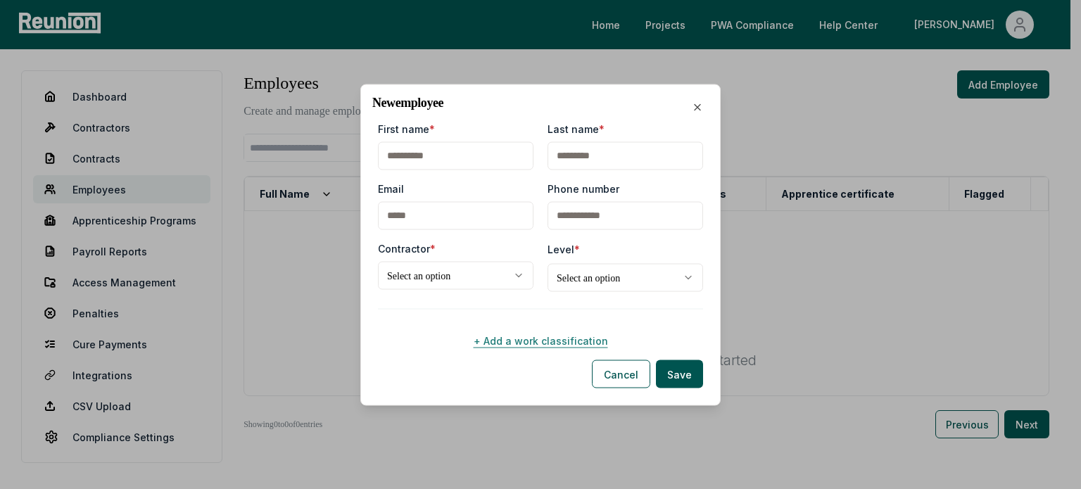
click at [554, 330] on button "+ Add a work classification" at bounding box center [540, 340] width 325 height 28
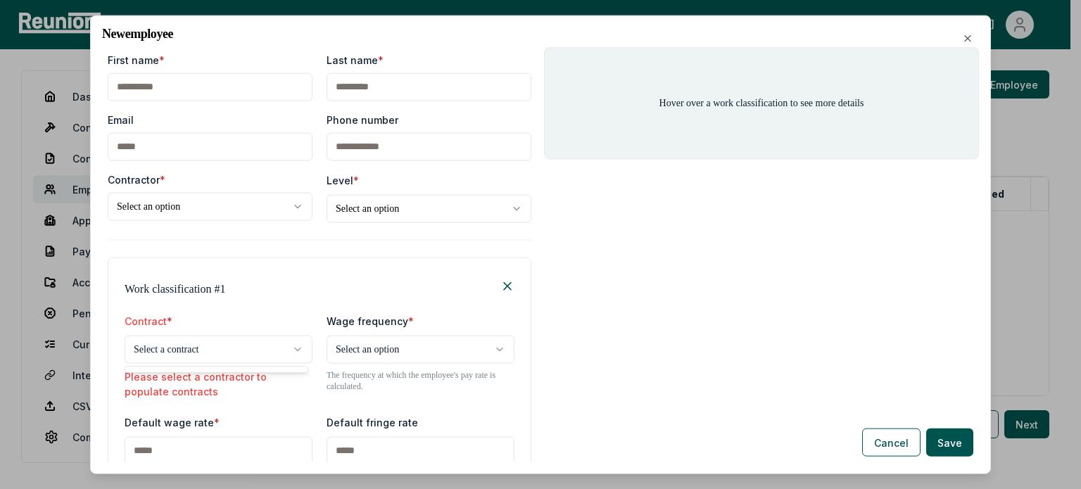
click at [246, 345] on body "**********" at bounding box center [535, 286] width 1070 height 572
click at [248, 345] on body "**********" at bounding box center [535, 286] width 1070 height 572
click at [267, 291] on div "Work classification # 1" at bounding box center [320, 285] width 390 height 23
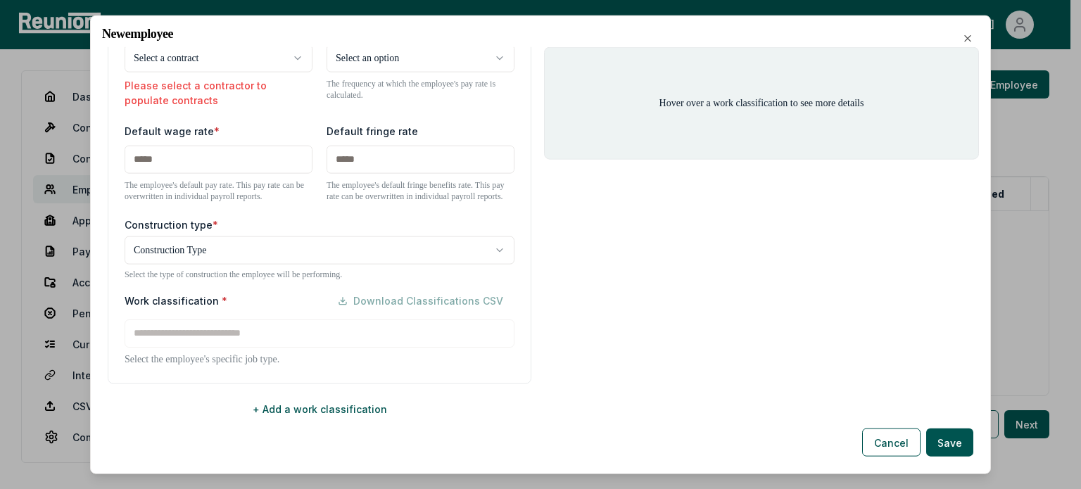
scroll to position [302, 0]
click at [335, 416] on button "+ Add a work classification" at bounding box center [320, 409] width 424 height 28
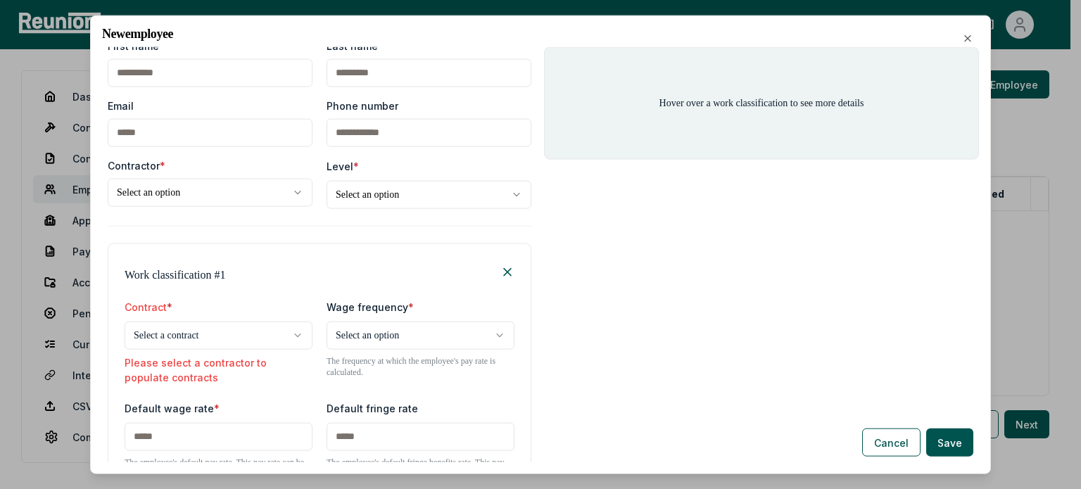
scroll to position [0, 0]
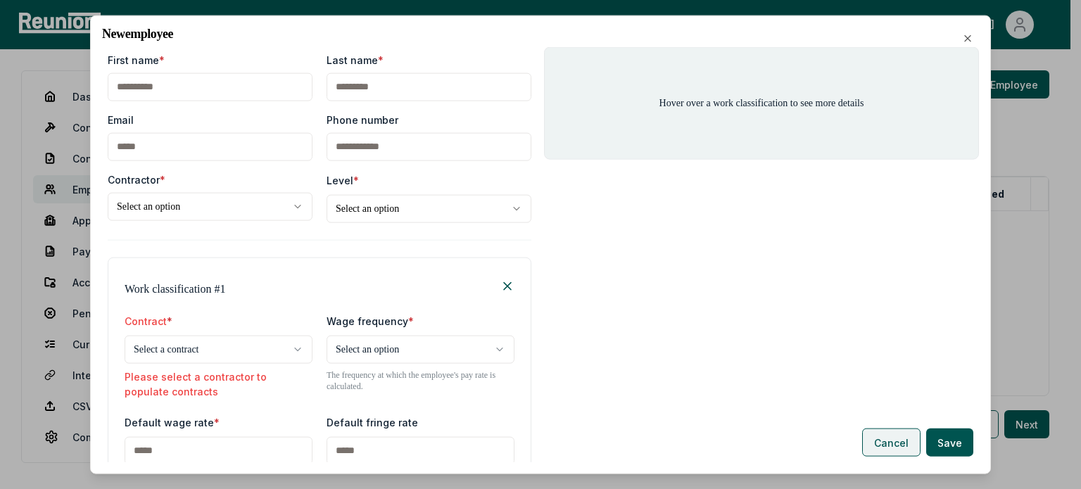
click at [905, 438] on button "Cancel" at bounding box center [891, 442] width 58 height 28
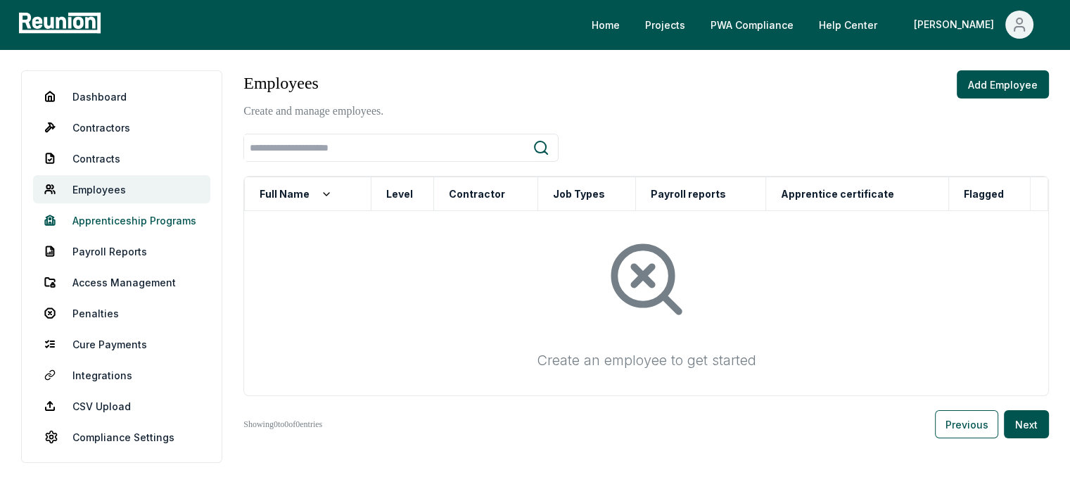
click at [141, 224] on link "Apprenticeship Programs" at bounding box center [121, 220] width 177 height 28
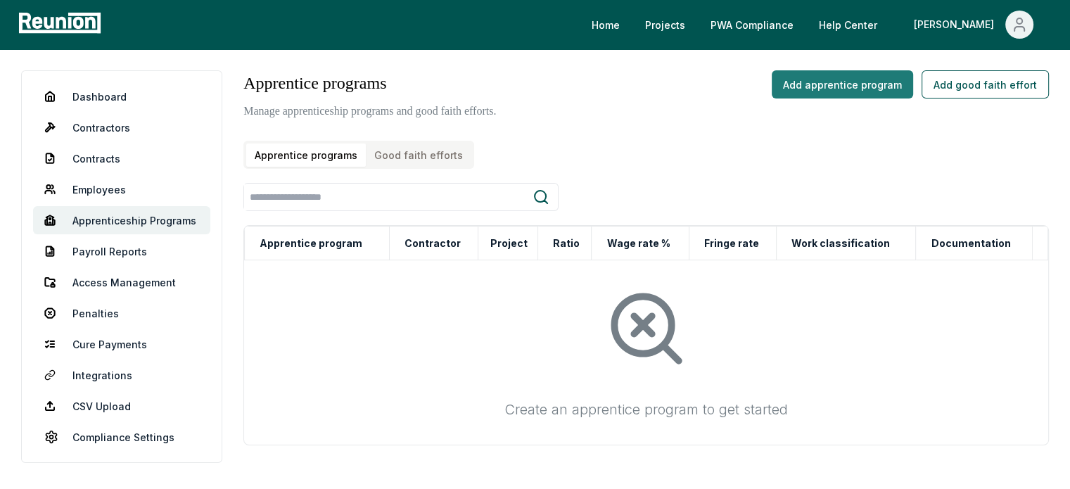
click at [827, 89] on button "Add apprentice program" at bounding box center [842, 84] width 141 height 28
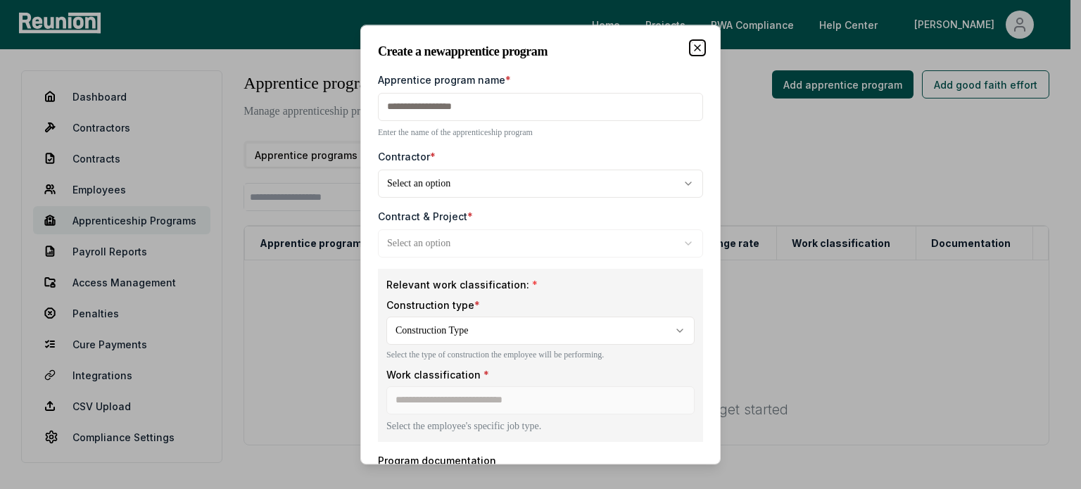
click at [692, 45] on icon "button" at bounding box center [697, 47] width 11 height 11
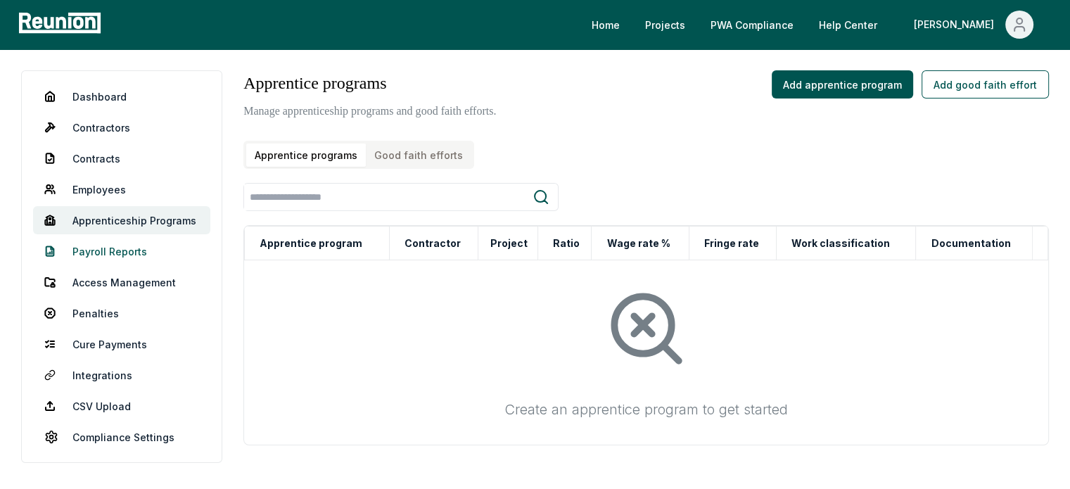
click at [95, 246] on link "Payroll Reports" at bounding box center [121, 251] width 177 height 28
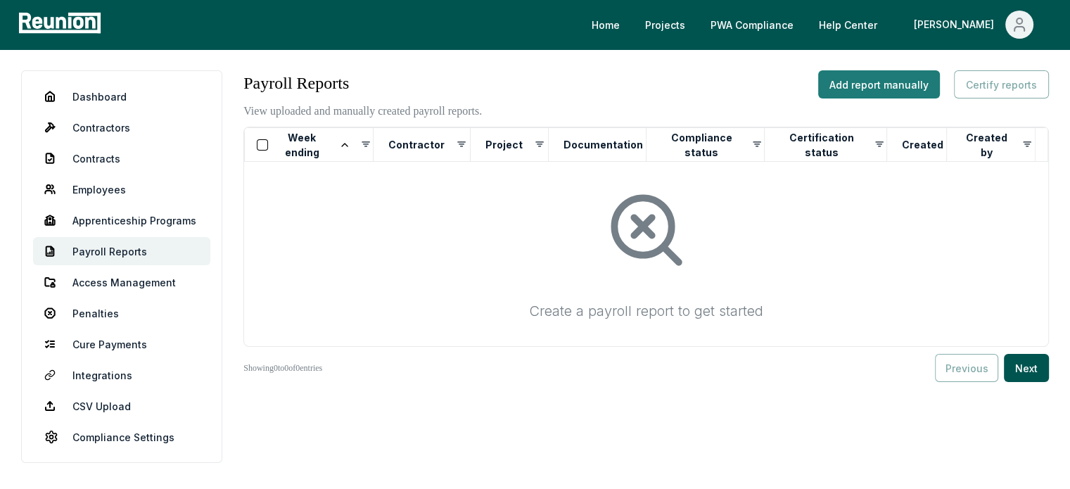
click at [866, 78] on button "Add report manually" at bounding box center [879, 84] width 122 height 28
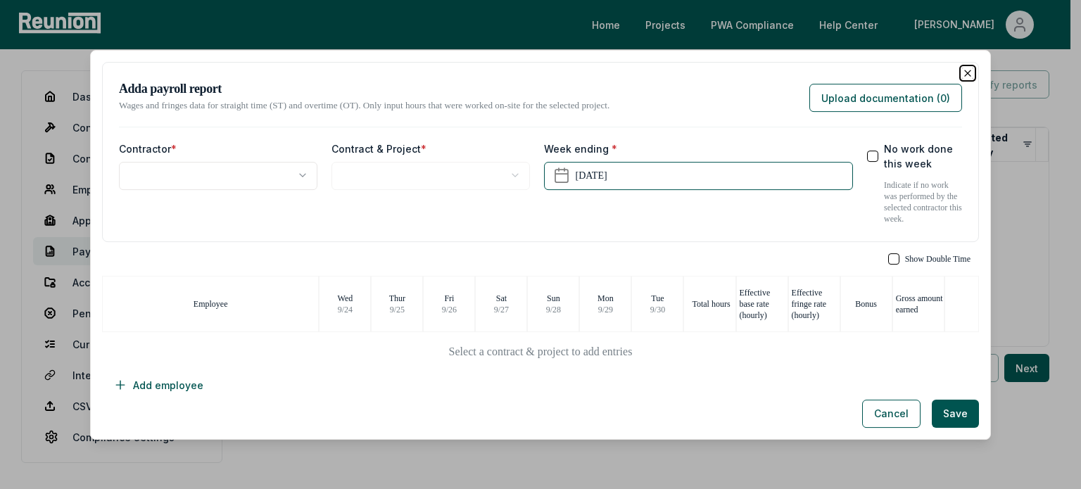
click at [962, 72] on icon "button" at bounding box center [967, 73] width 11 height 11
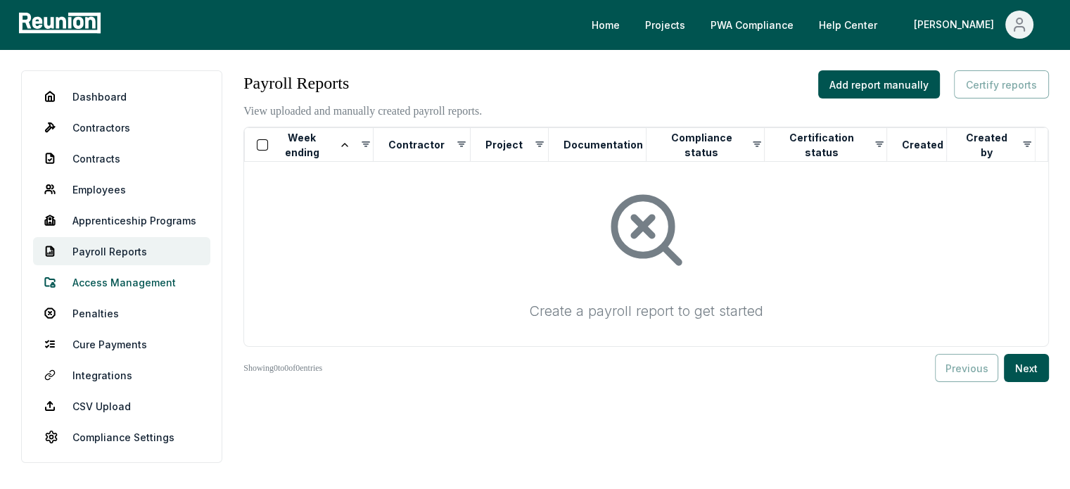
click at [155, 279] on link "Access Management" at bounding box center [121, 282] width 177 height 28
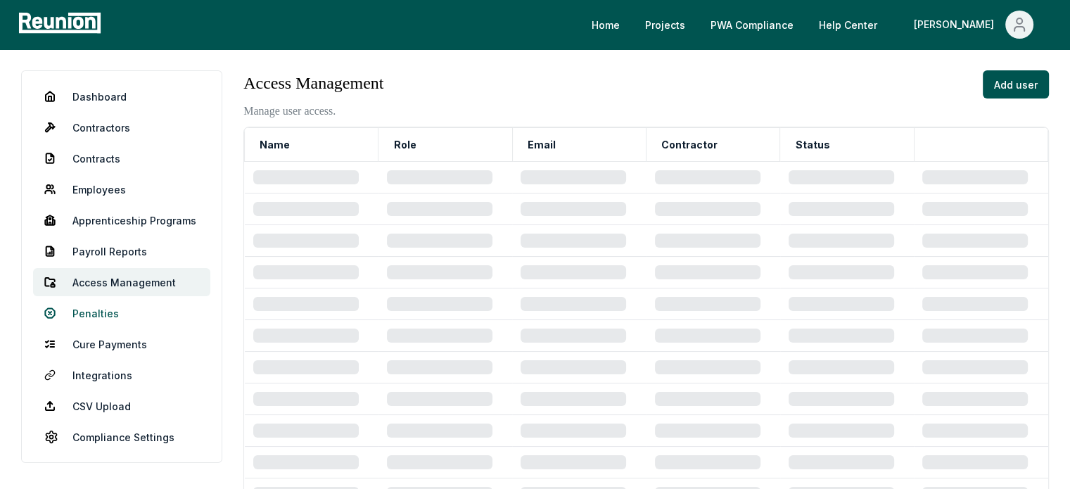
click at [114, 318] on link "Penalties" at bounding box center [121, 313] width 177 height 28
click at [113, 345] on link "Cure Payments" at bounding box center [121, 344] width 177 height 28
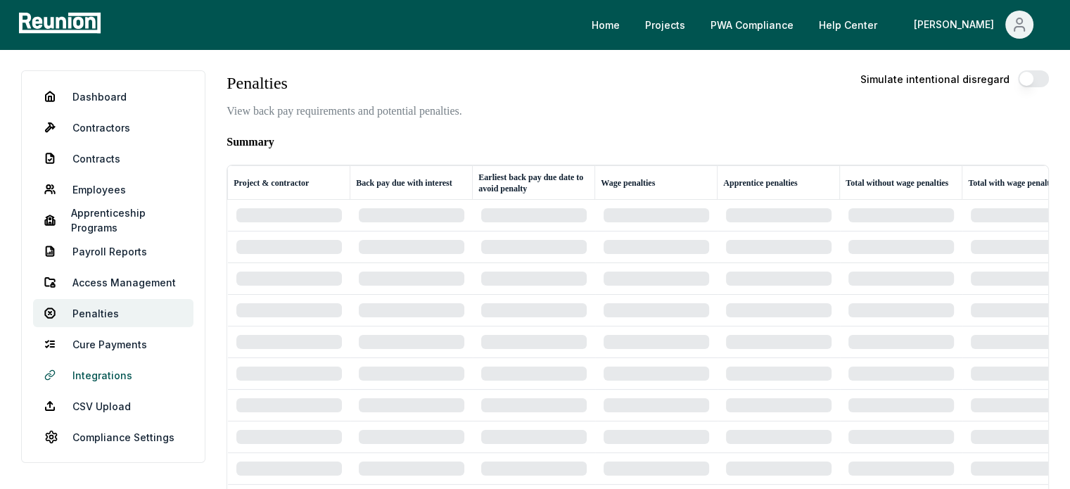
click at [106, 379] on link "Integrations" at bounding box center [113, 375] width 160 height 28
